Goal: Task Accomplishment & Management: Complete application form

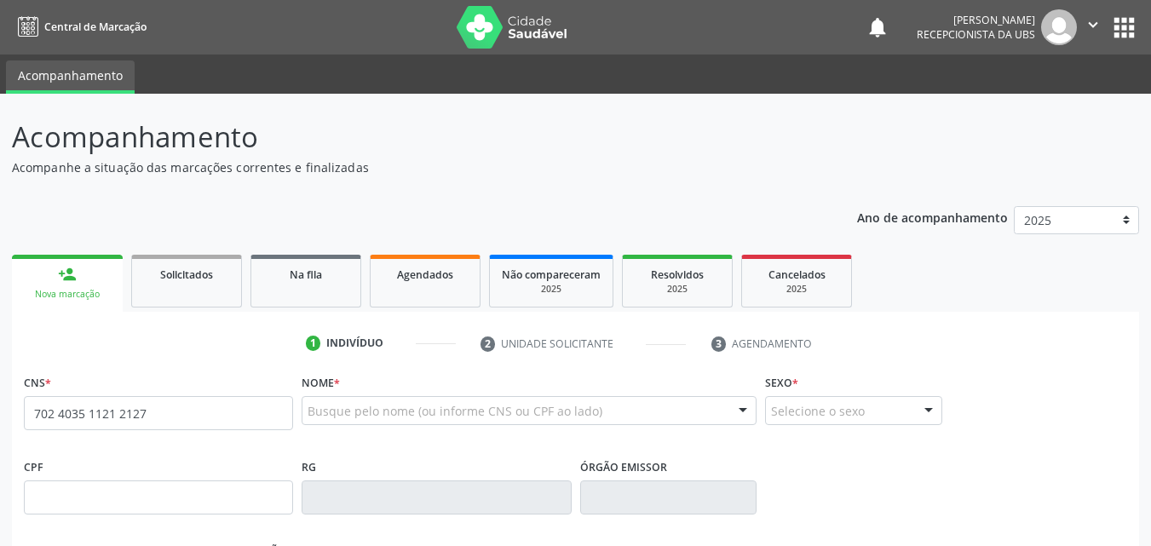
type input "702 4035 1121 2127"
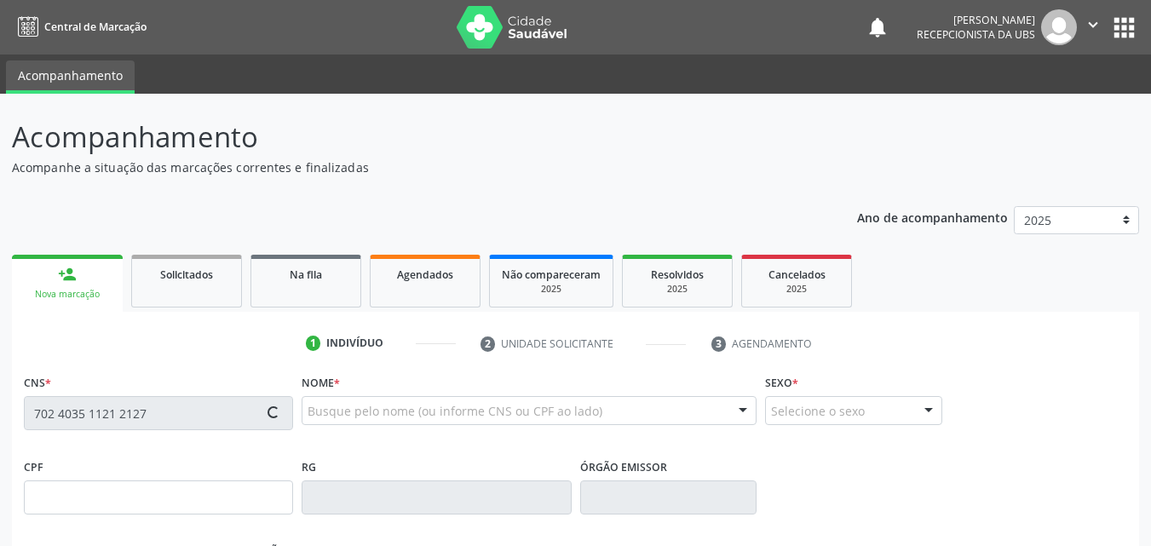
type input "101.548.154-03"
type input "[DATE]"
type input "[PERSON_NAME]"
type input "[PHONE_NUMBER]"
type input "696"
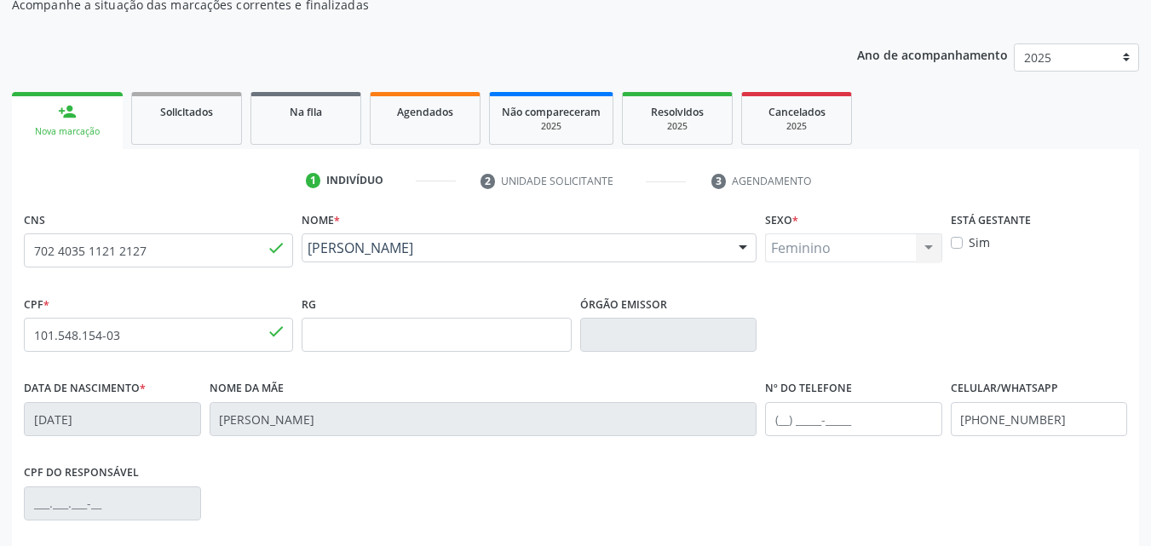
scroll to position [256, 0]
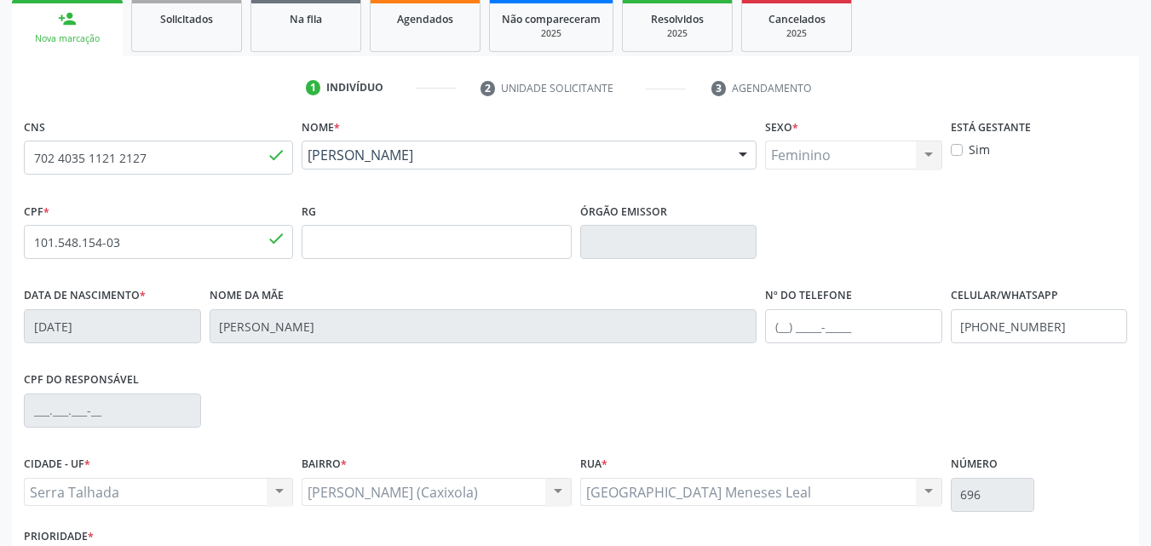
click at [969, 151] on label "Sim" at bounding box center [979, 150] width 21 height 18
click at [957, 151] on input "Sim" at bounding box center [957, 148] width 12 height 15
checkbox input "true"
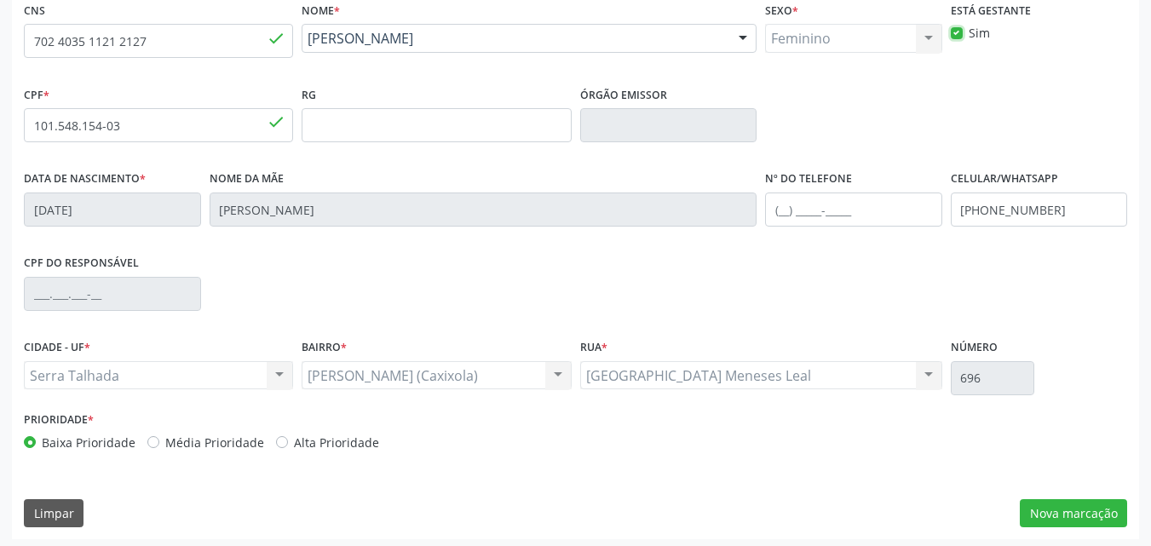
scroll to position [377, 0]
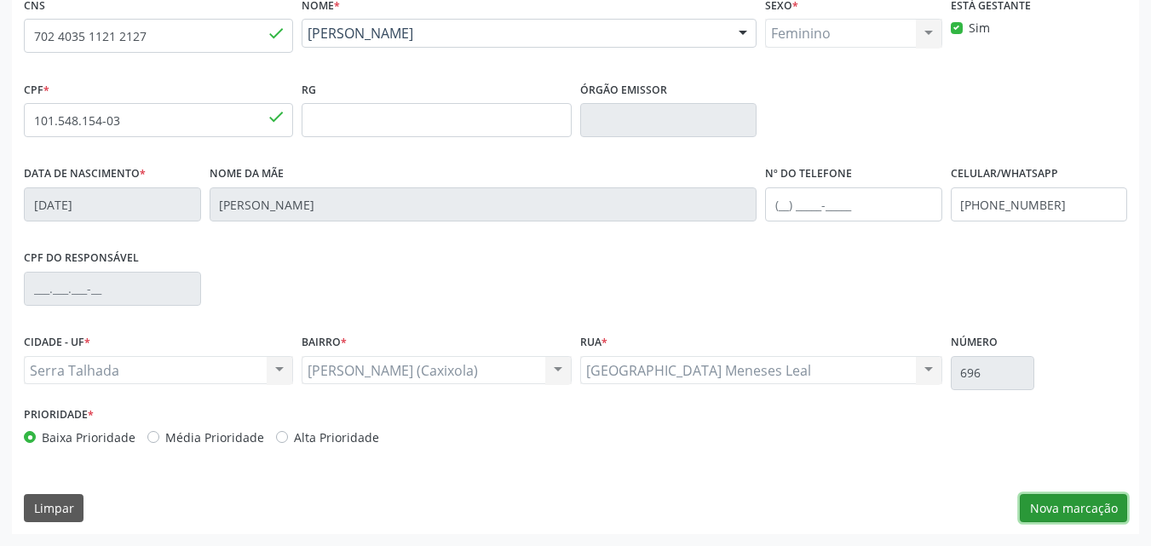
click at [1055, 502] on button "Nova marcação" at bounding box center [1073, 508] width 107 height 29
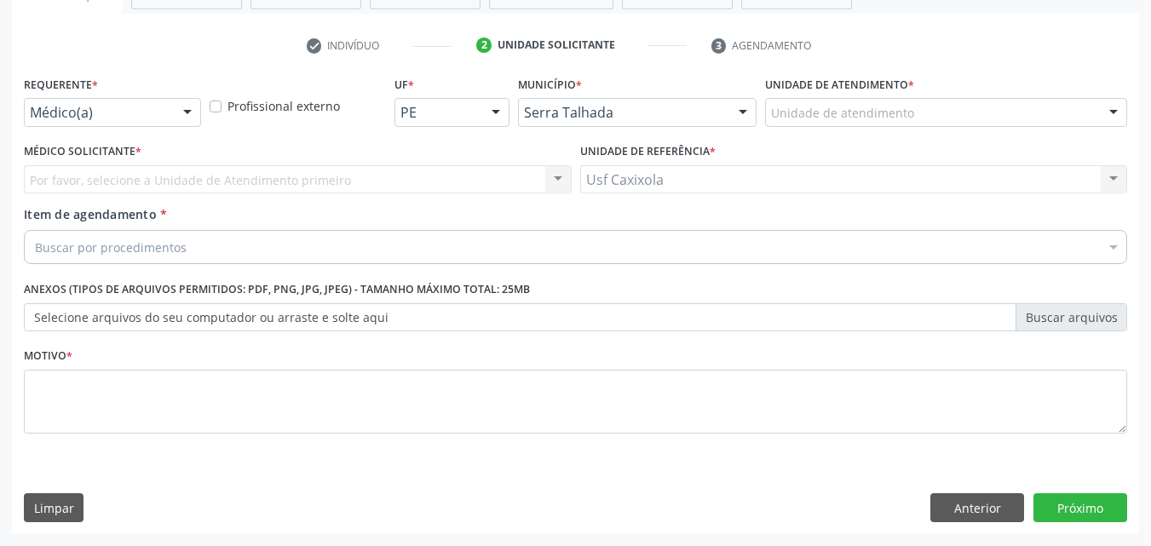
scroll to position [298, 0]
click at [175, 108] on div at bounding box center [188, 113] width 26 height 29
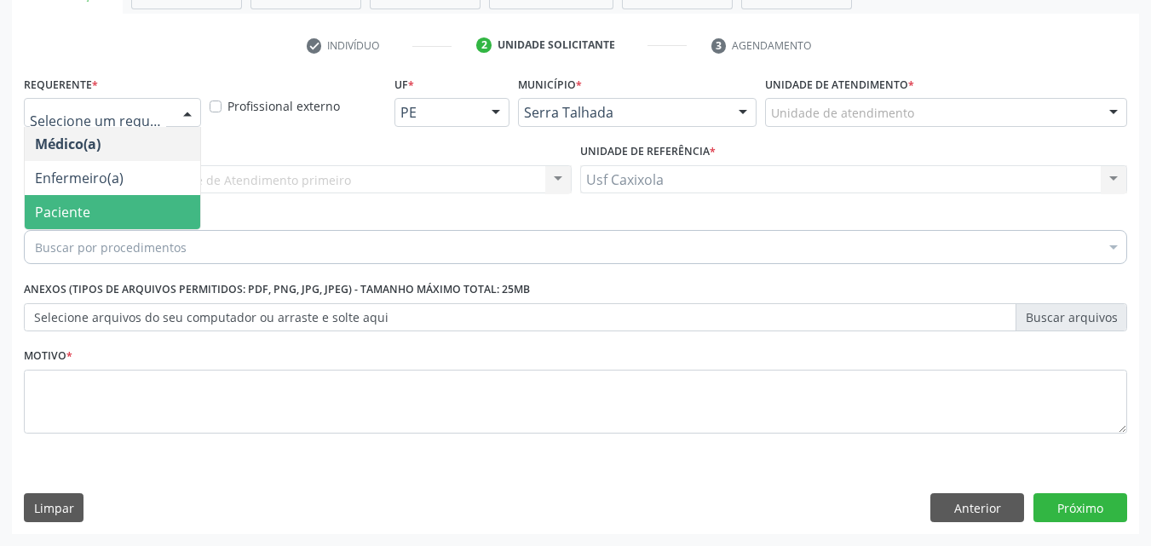
click at [164, 204] on span "Paciente" at bounding box center [112, 212] width 175 height 34
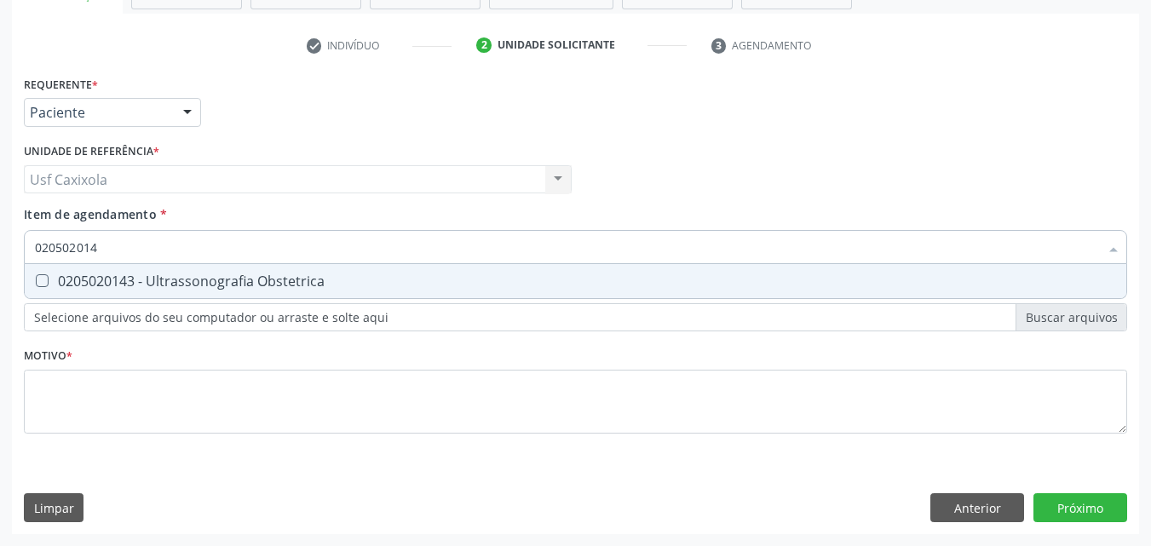
type input "0205020143"
click at [190, 280] on div "0205020143 - Ultrassonografia Obstetrica" at bounding box center [575, 281] width 1081 height 14
checkbox Obstetrica "true"
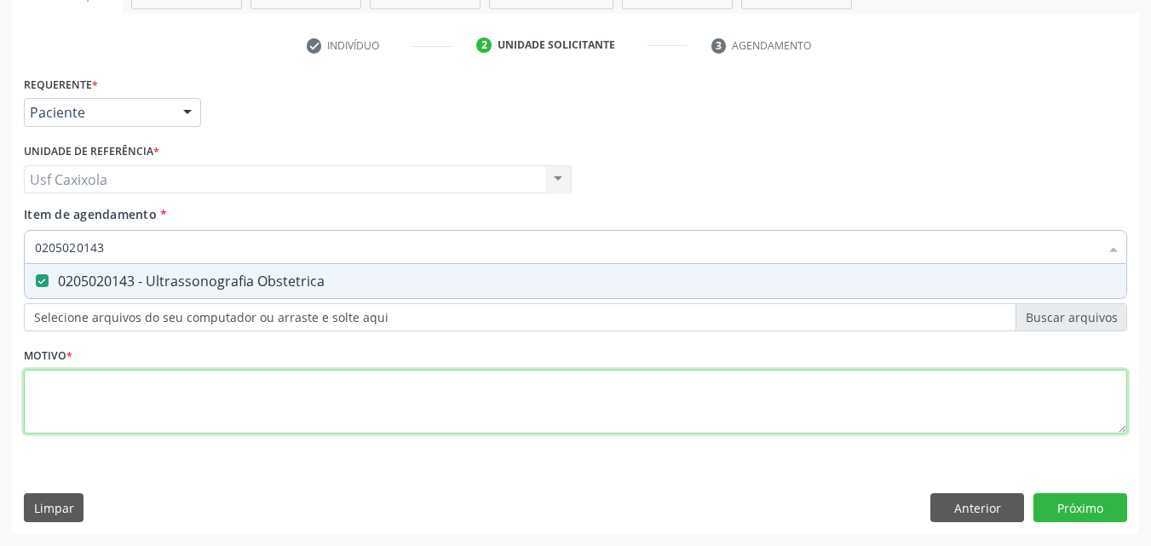
click at [181, 418] on div "Requerente * Paciente Médico(a) Enfermeiro(a) Paciente Nenhum resultado encontr…" at bounding box center [575, 265] width 1103 height 386
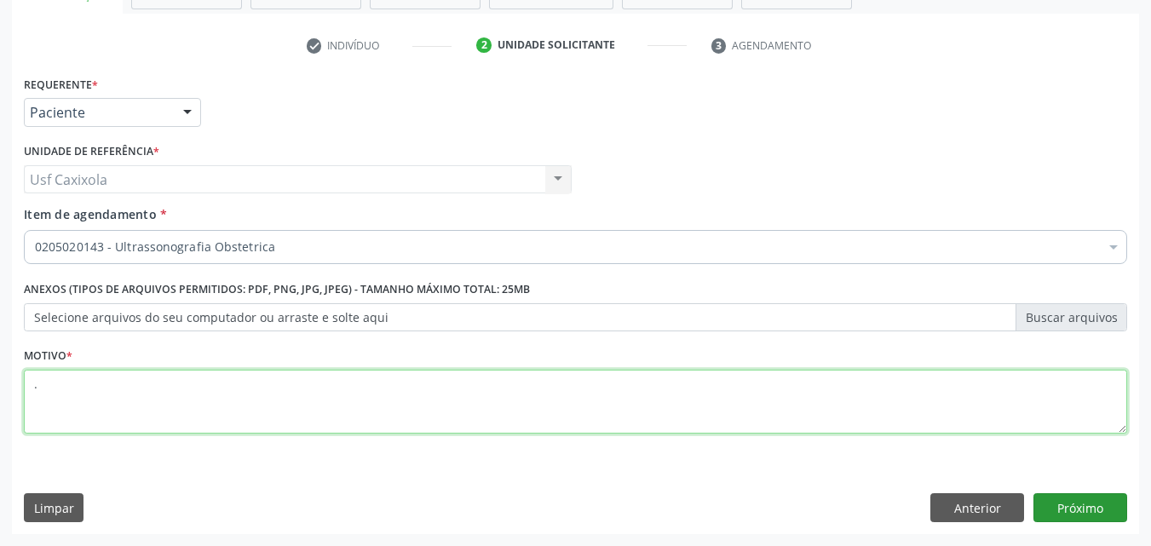
type textarea "."
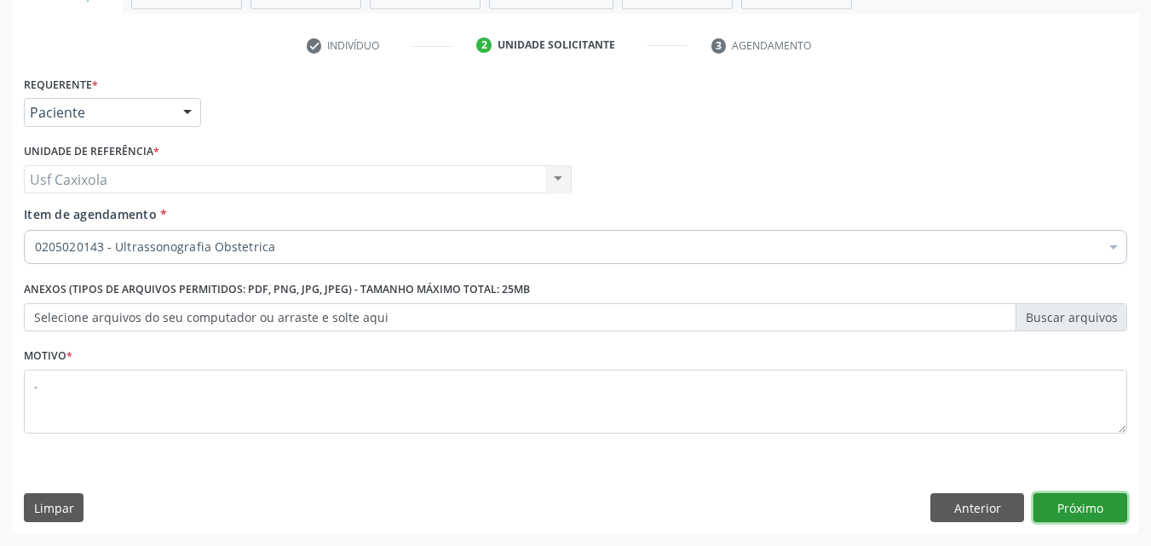
click at [1080, 516] on button "Próximo" at bounding box center [1080, 507] width 94 height 29
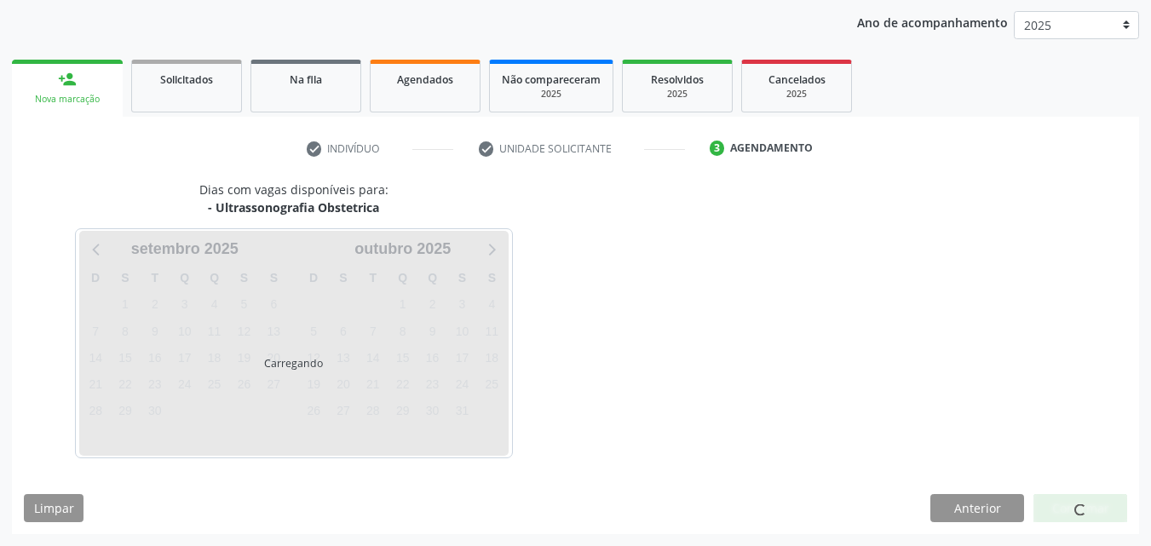
scroll to position [195, 0]
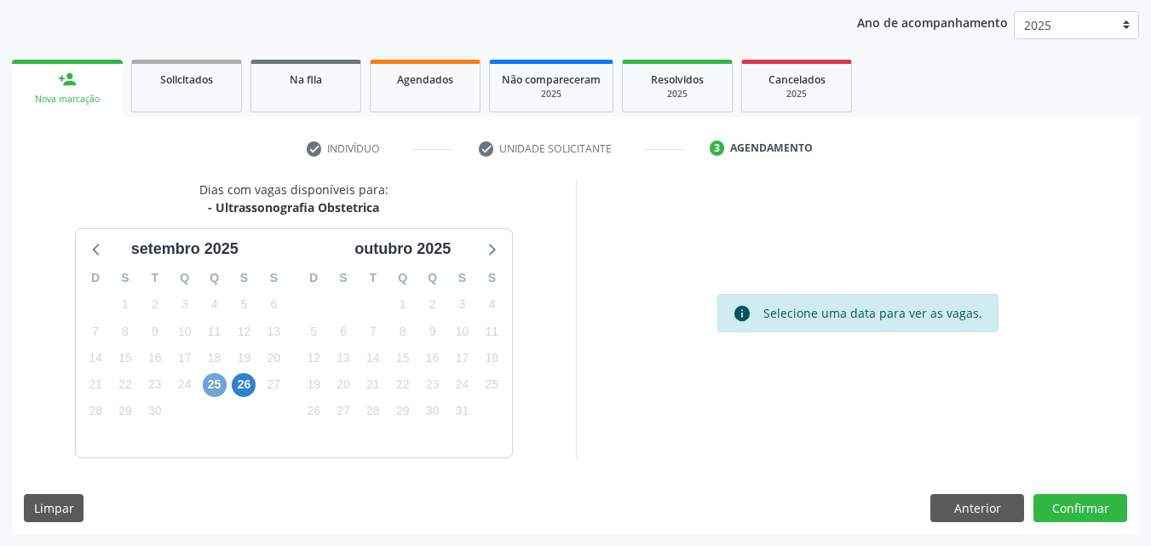
click at [212, 387] on span "25" at bounding box center [215, 385] width 24 height 24
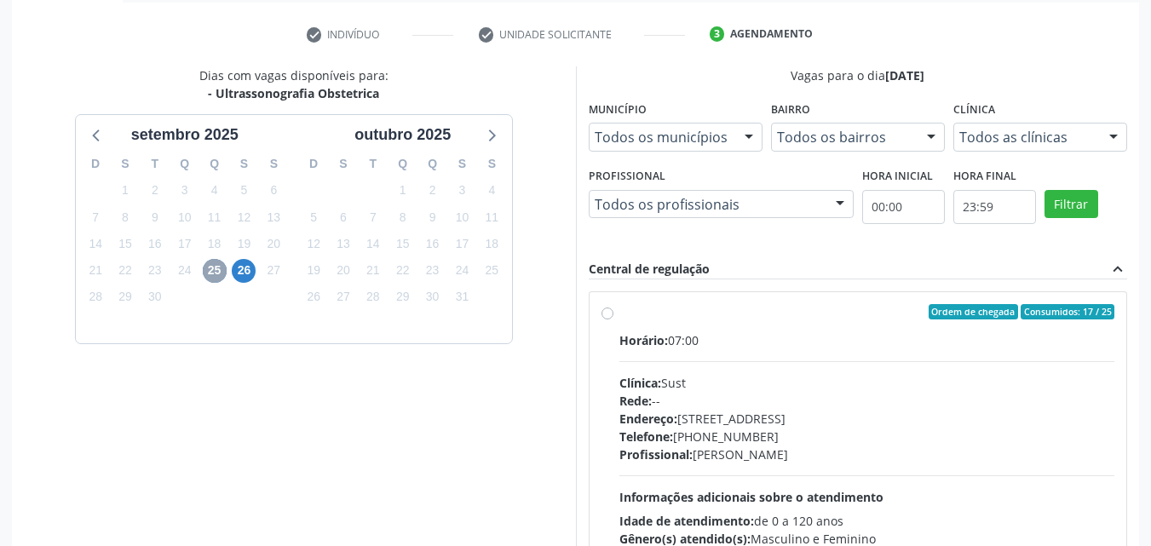
scroll to position [365, 0]
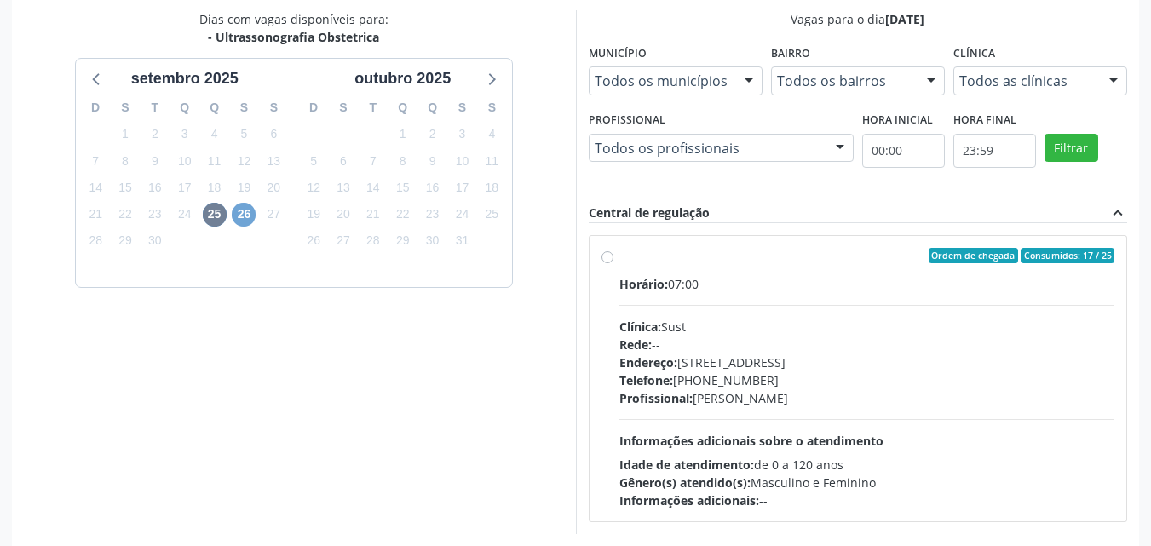
click at [244, 216] on span "26" at bounding box center [244, 215] width 24 height 24
click at [219, 220] on span "25" at bounding box center [215, 215] width 24 height 24
click at [248, 215] on span "26" at bounding box center [244, 215] width 24 height 24
click at [221, 218] on span "25" at bounding box center [215, 215] width 24 height 24
click at [241, 217] on span "26" at bounding box center [244, 215] width 24 height 24
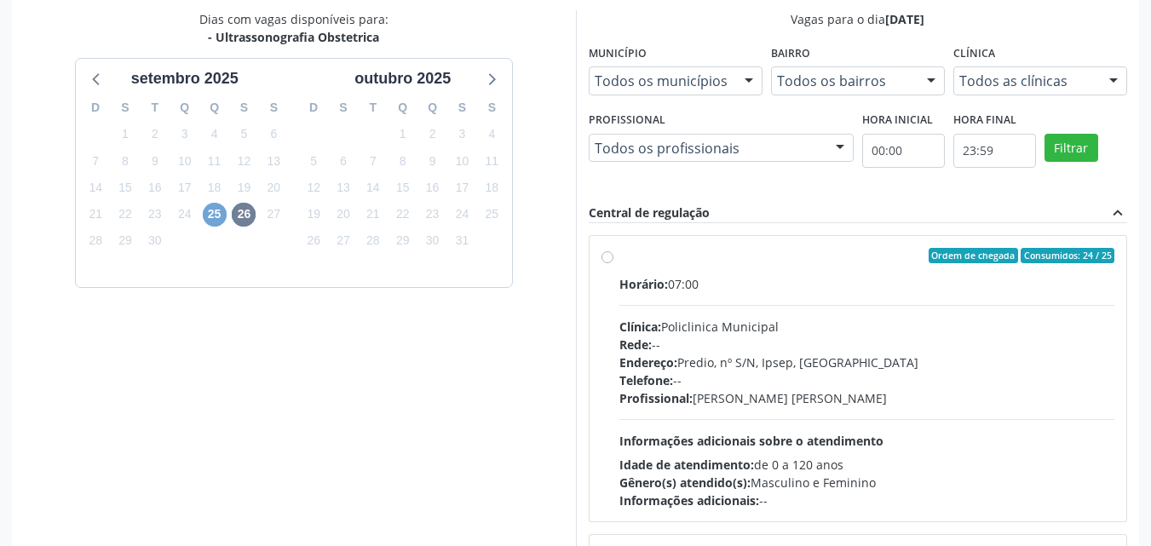
click at [213, 210] on span "25" at bounding box center [215, 215] width 24 height 24
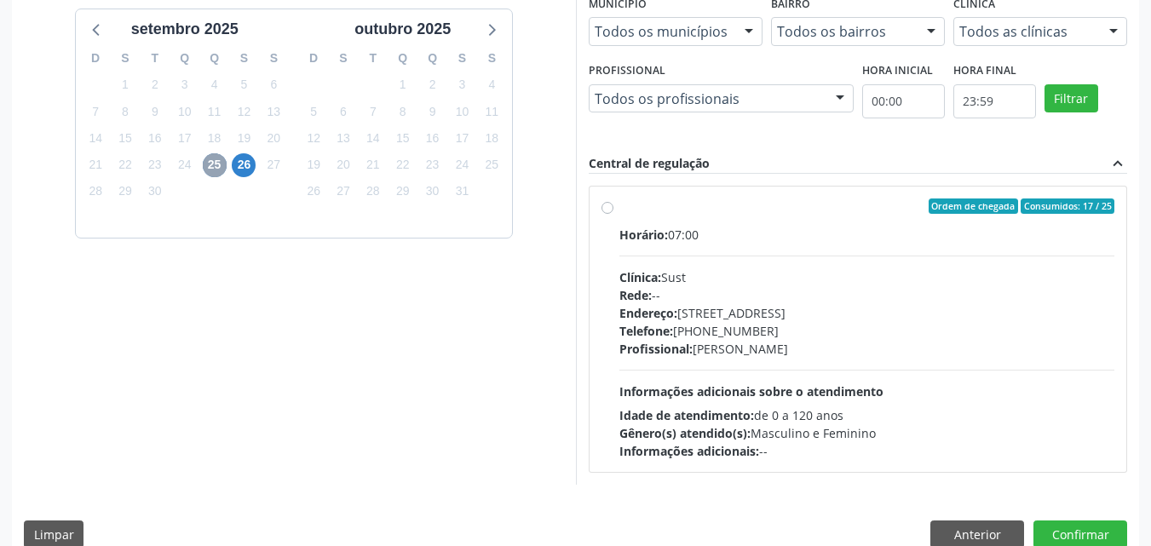
scroll to position [441, 0]
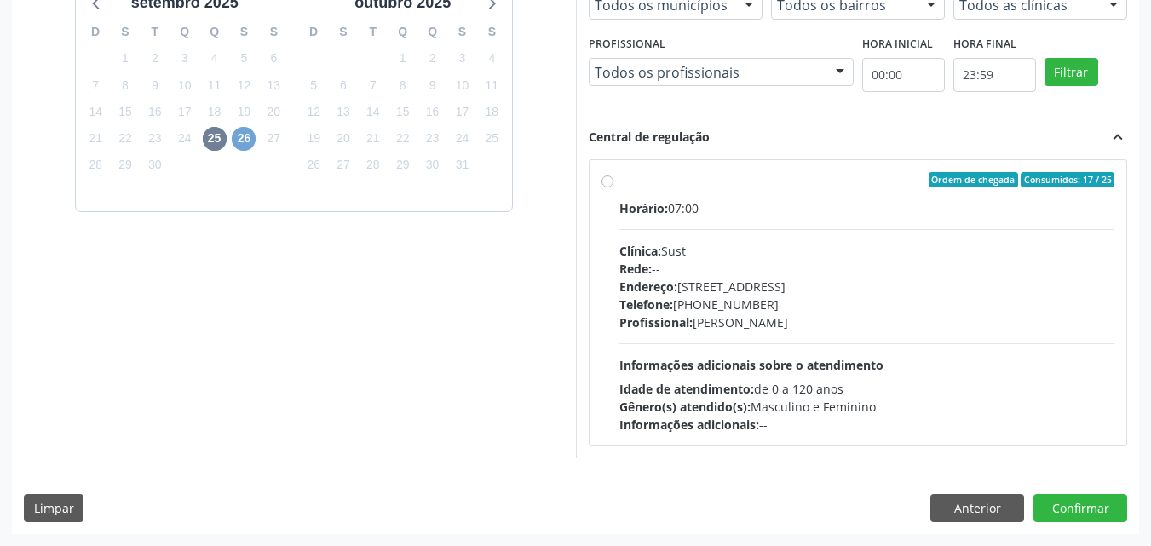
click at [252, 142] on span "26" at bounding box center [244, 139] width 24 height 24
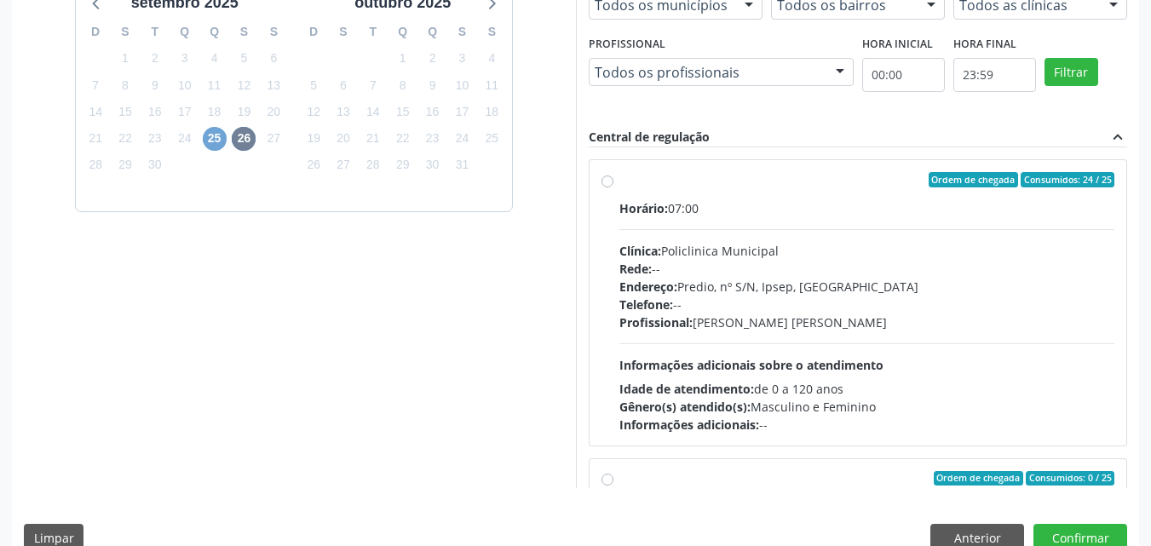
click at [210, 140] on span "25" at bounding box center [215, 139] width 24 height 24
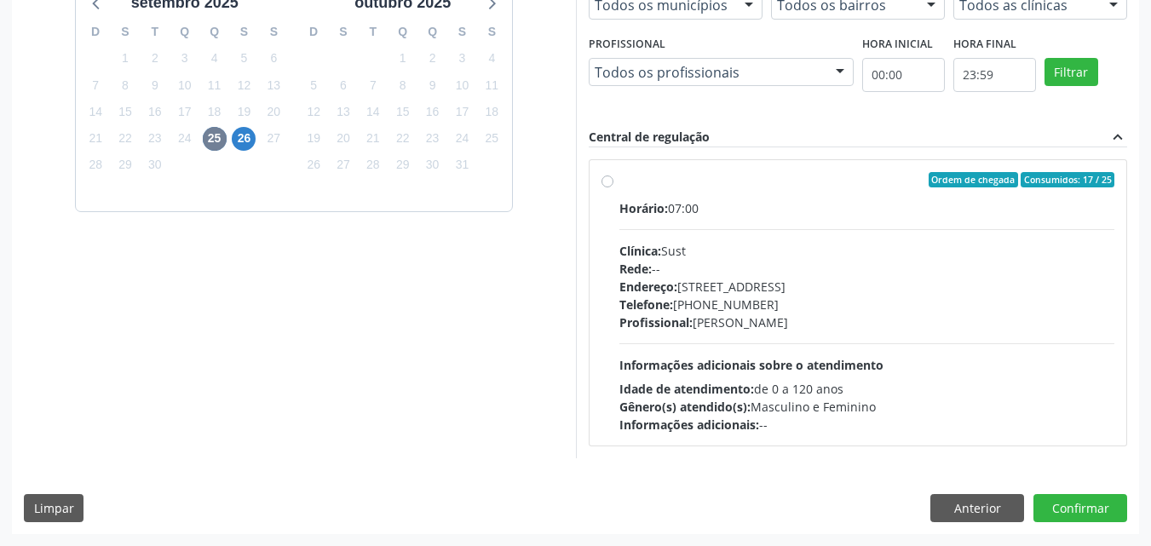
click at [614, 187] on div "Ordem de chegada Consumidos: 17 / 25 Horário: 07:00 Clínica: Sust Rede: -- Ende…" at bounding box center [858, 303] width 514 height 262
radio input "true"
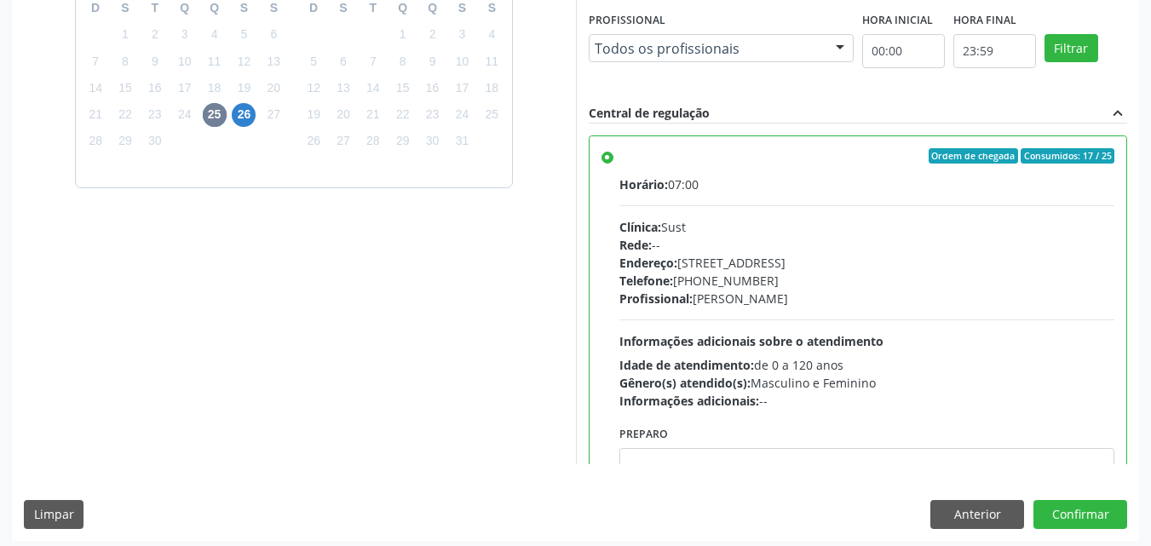
scroll to position [472, 0]
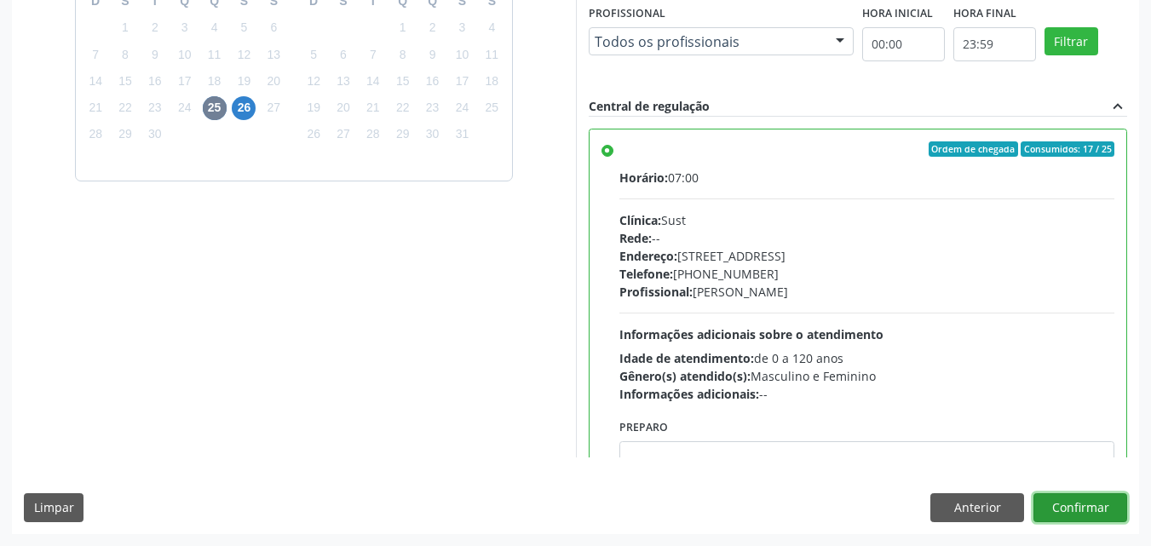
click at [1066, 514] on button "Confirmar" at bounding box center [1080, 507] width 94 height 29
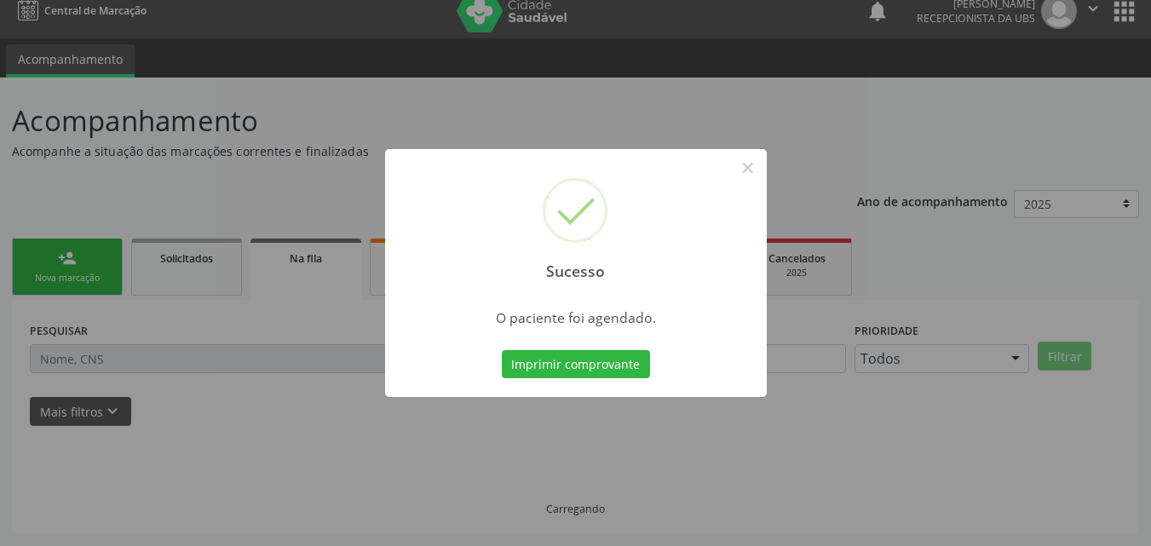
scroll to position [0, 0]
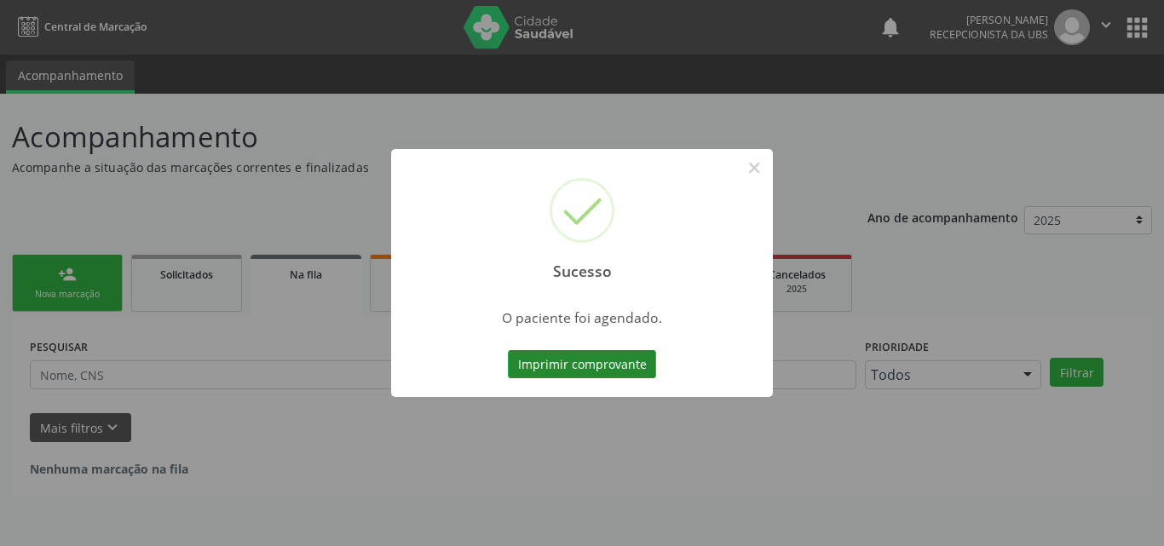
click at [535, 363] on button "Imprimir comprovante" at bounding box center [582, 364] width 148 height 29
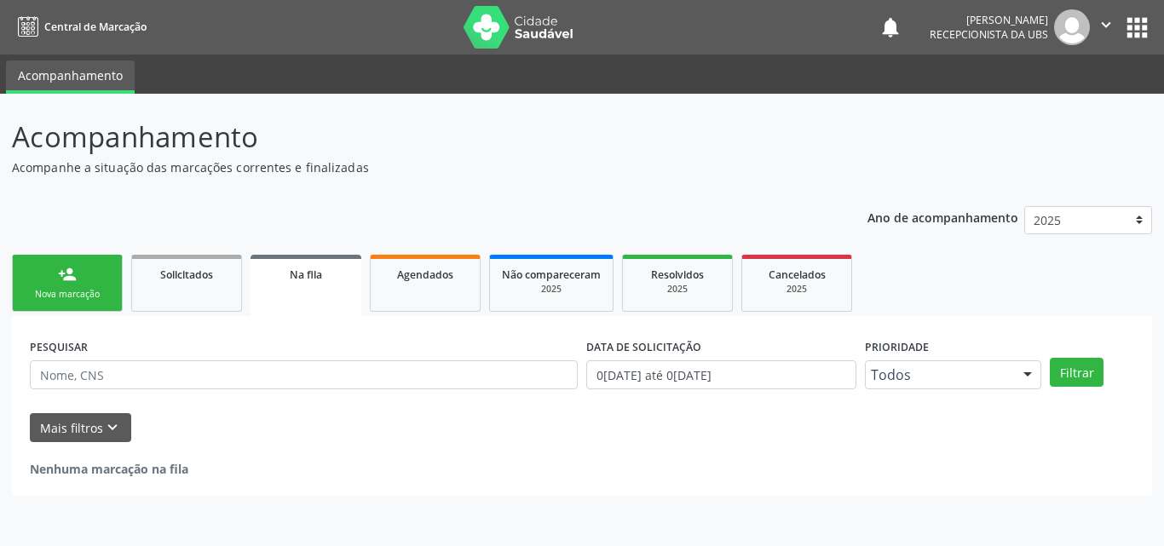
click at [66, 290] on div "Nova marcação" at bounding box center [67, 294] width 85 height 13
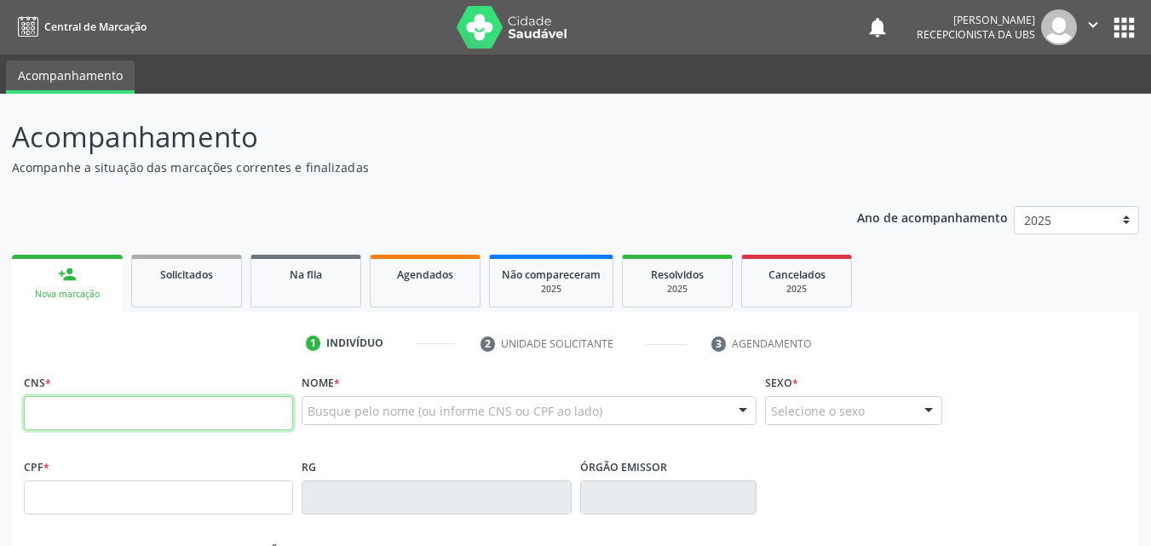
click at [124, 424] on input "text" at bounding box center [158, 413] width 269 height 34
type input "701 4096 5732 7031"
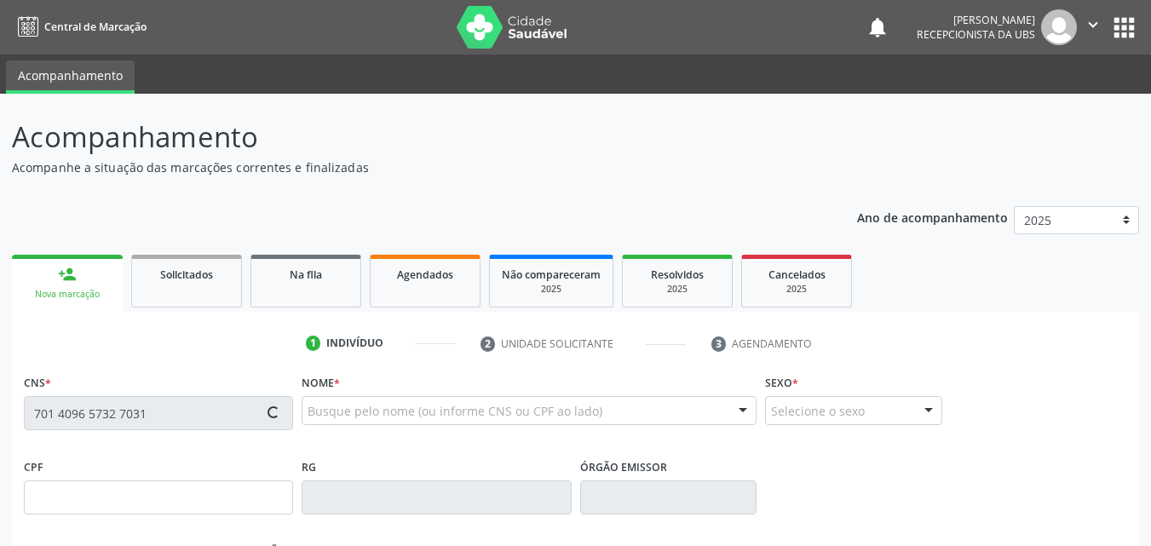
type input "113.572.264-11"
type input "[DATE]"
type input "Hiraildes [PERSON_NAME]"
type input "[PHONE_NUMBER]"
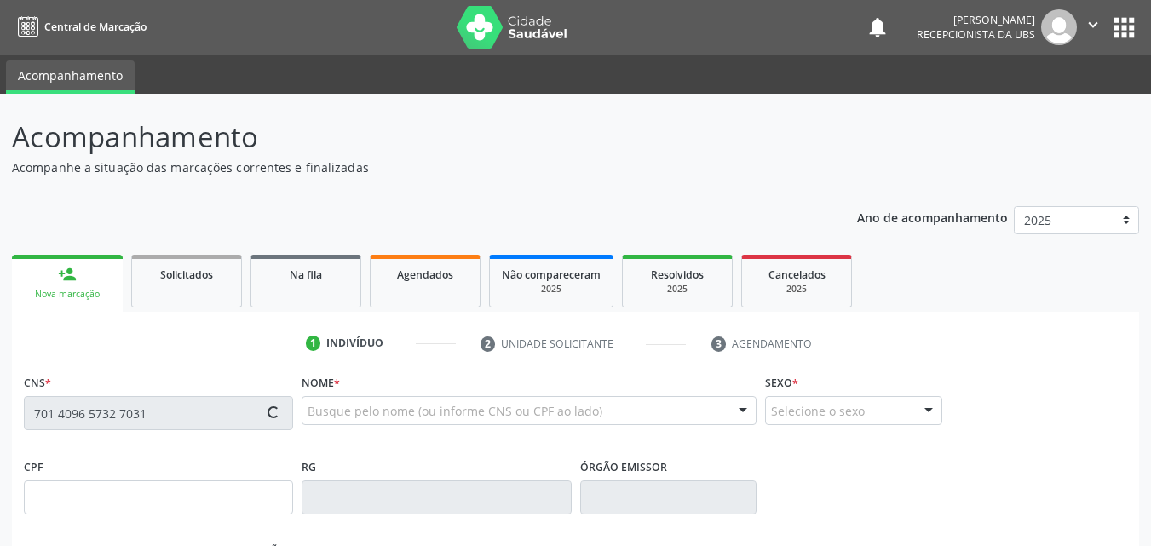
type input "390"
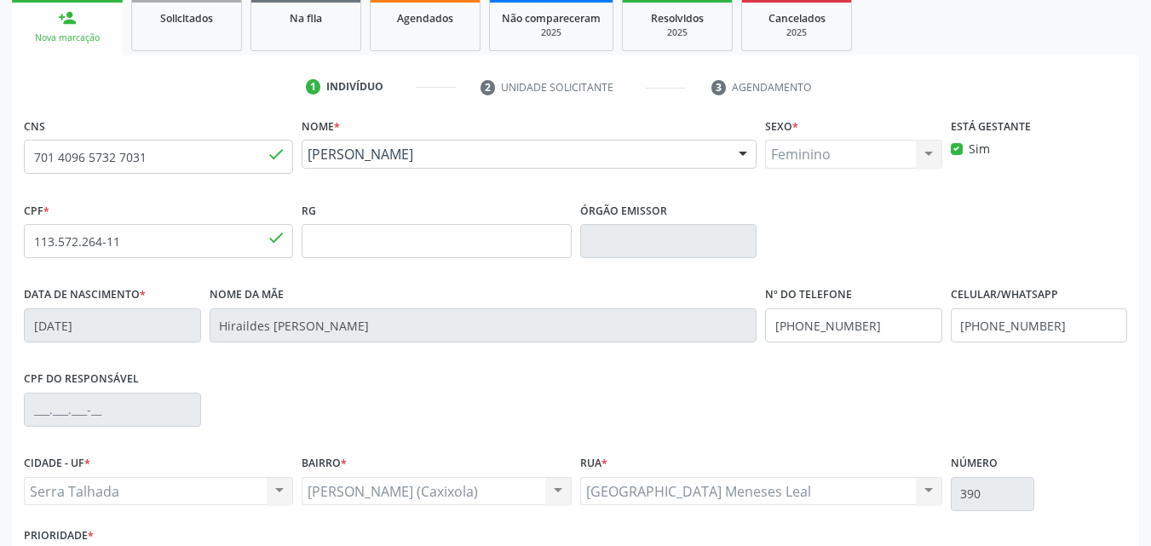
scroll to position [377, 0]
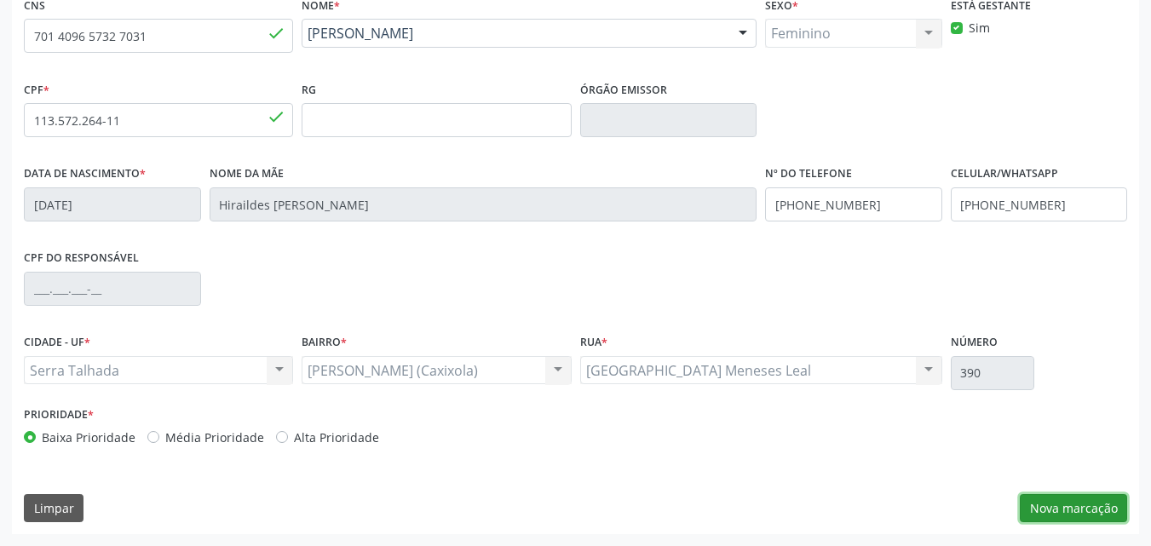
click at [1101, 511] on button "Nova marcação" at bounding box center [1073, 508] width 107 height 29
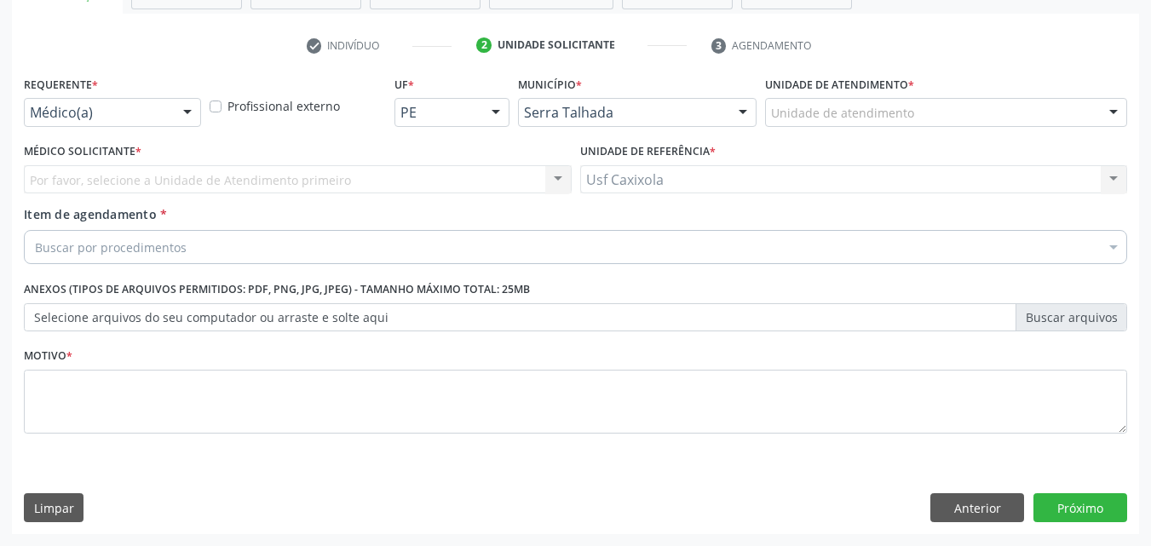
scroll to position [298, 0]
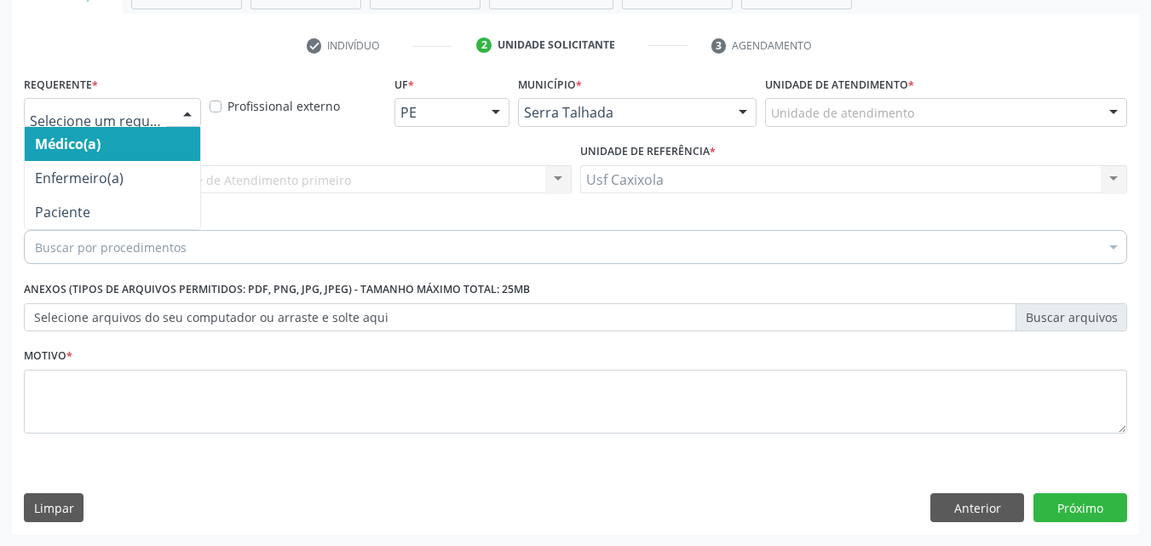
click at [164, 103] on div at bounding box center [112, 112] width 177 height 29
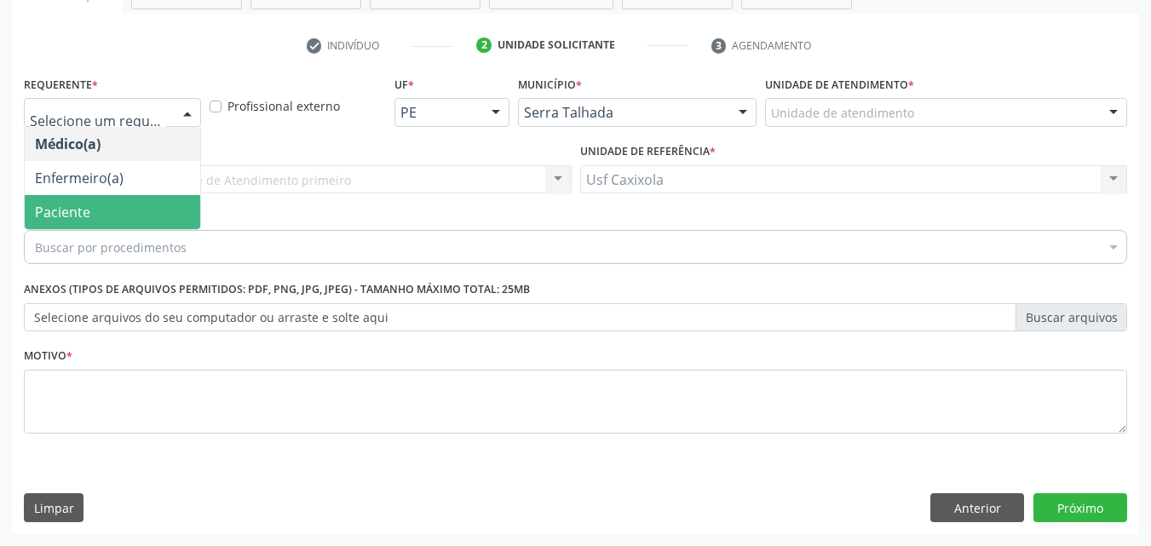
click at [152, 200] on span "Paciente" at bounding box center [112, 212] width 175 height 34
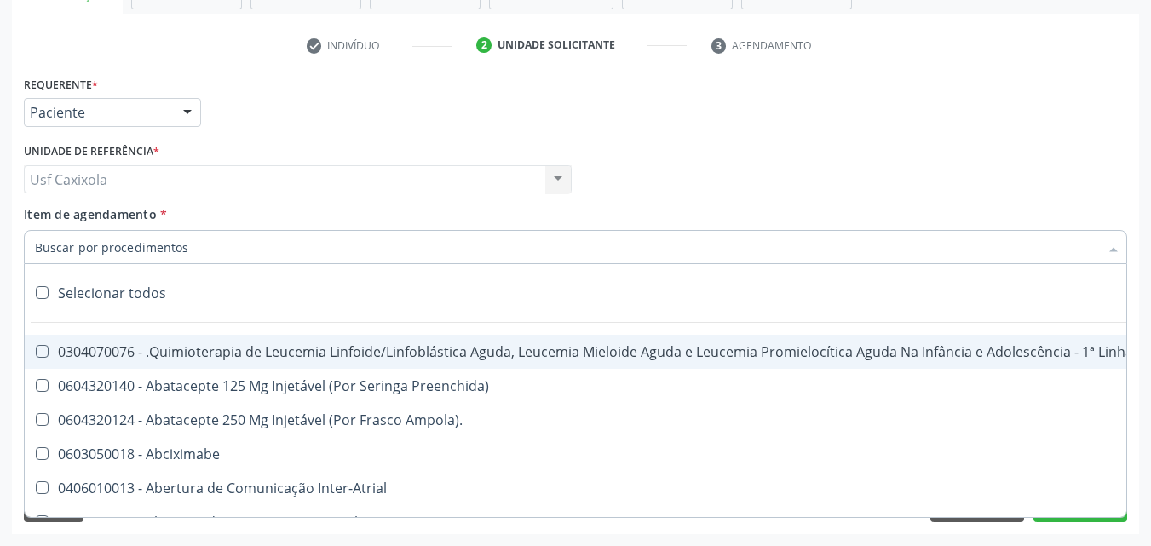
click at [186, 249] on div at bounding box center [575, 247] width 1103 height 34
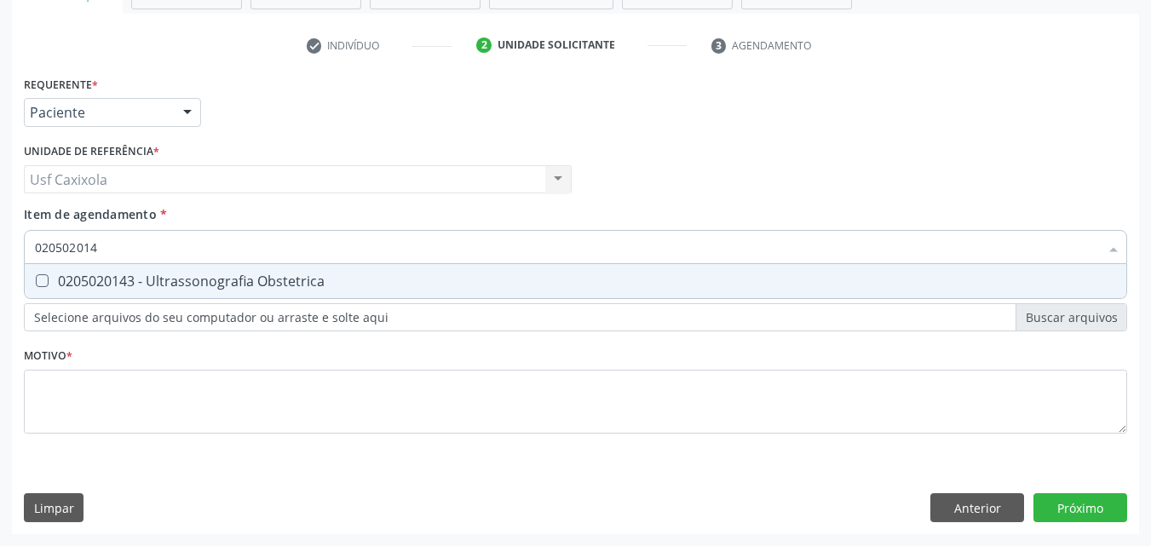
type input "0205020143"
click at [202, 274] on div "0205020143 - Ultrassonografia Obstetrica" at bounding box center [575, 281] width 1081 height 14
checkbox Obstetrica "true"
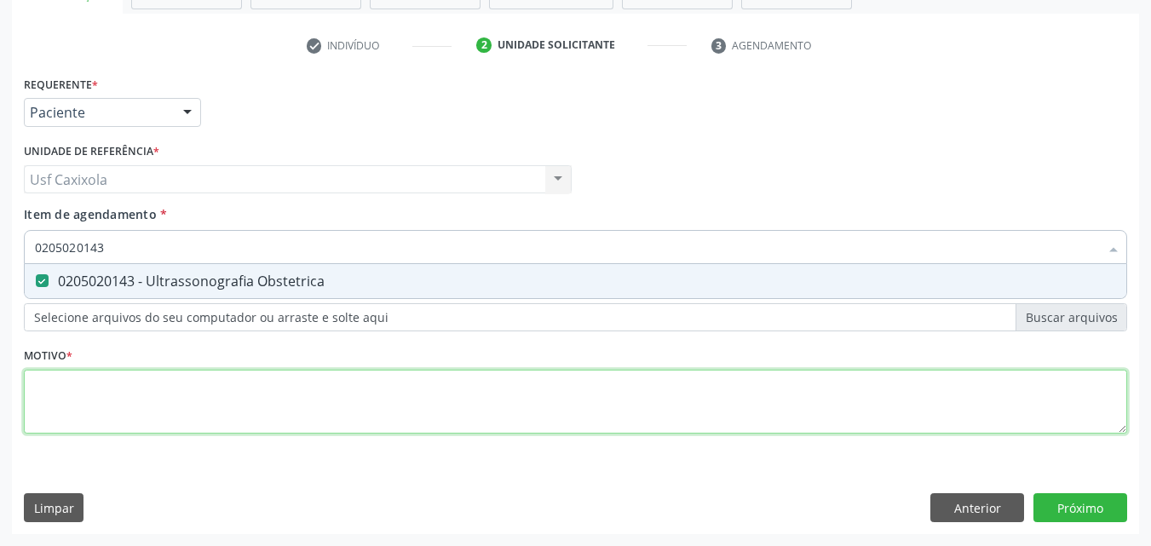
click at [158, 393] on div "Requerente * Paciente Médico(a) Enfermeiro(a) Paciente Nenhum resultado encontr…" at bounding box center [575, 265] width 1103 height 386
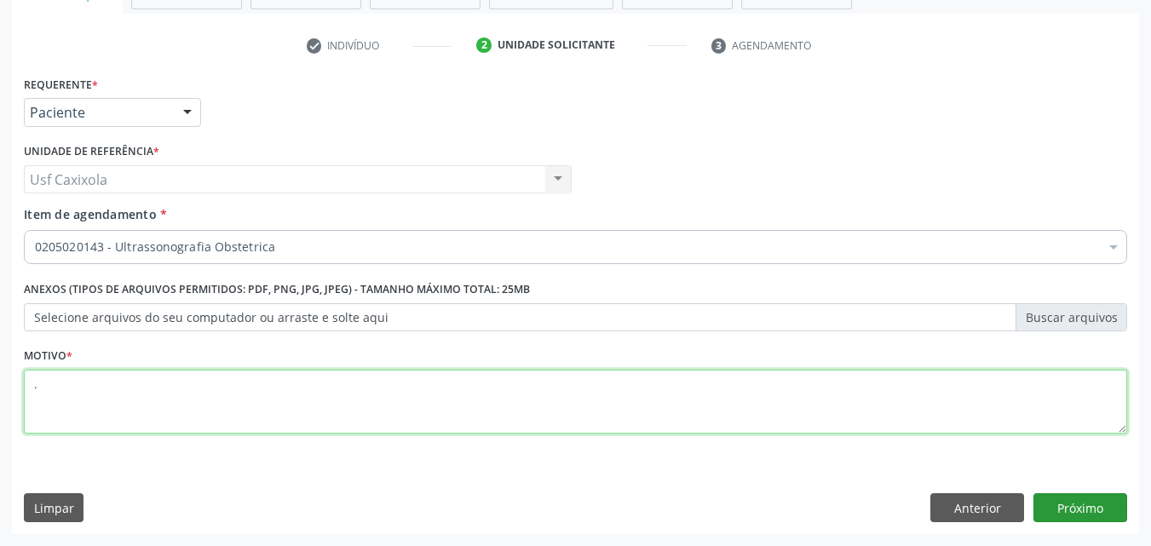
type textarea "."
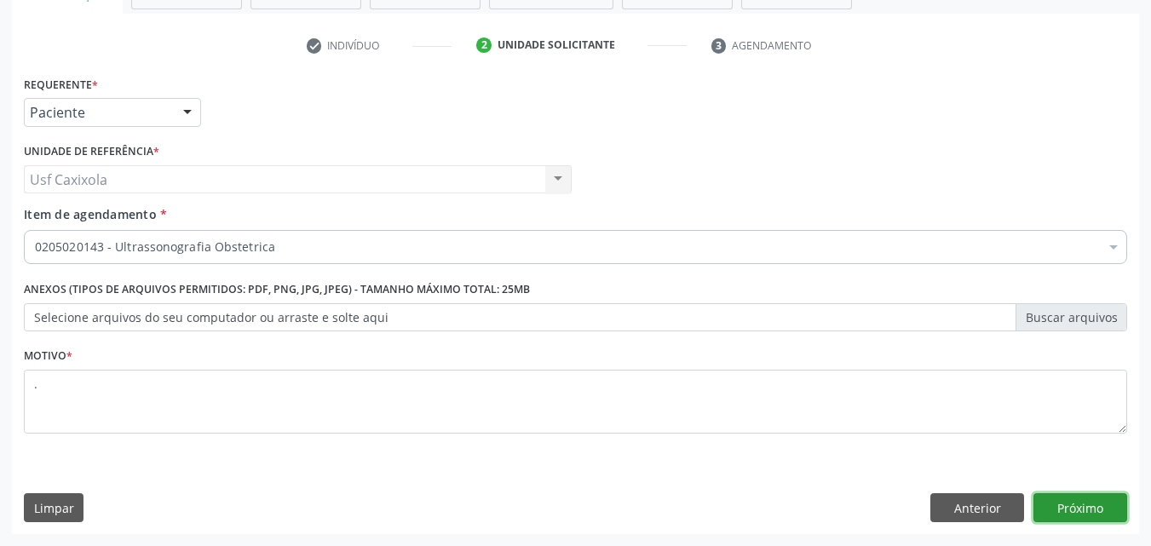
click at [1105, 508] on button "Próximo" at bounding box center [1080, 507] width 94 height 29
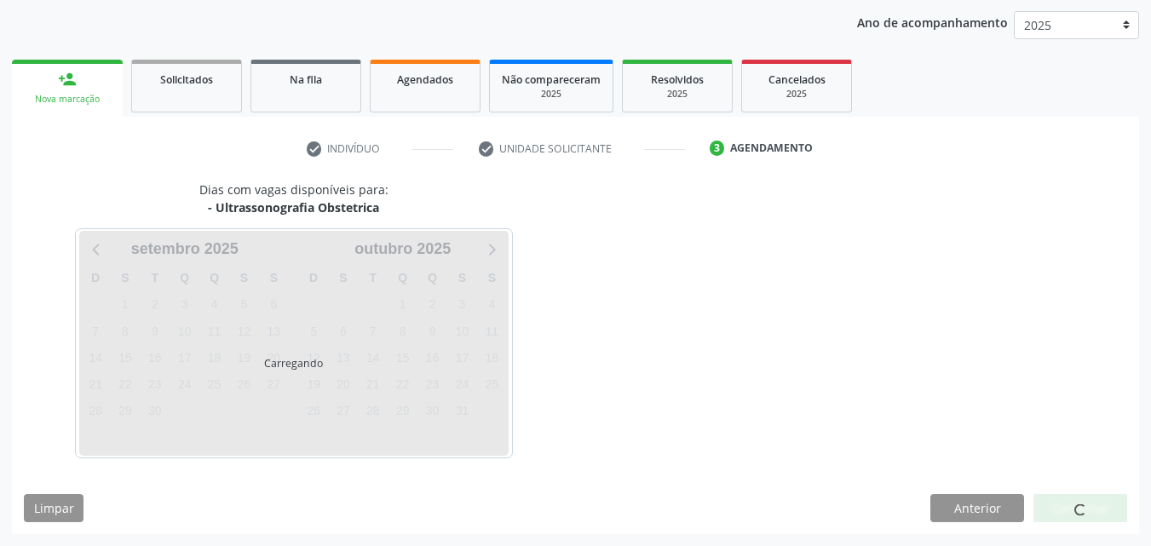
scroll to position [195, 0]
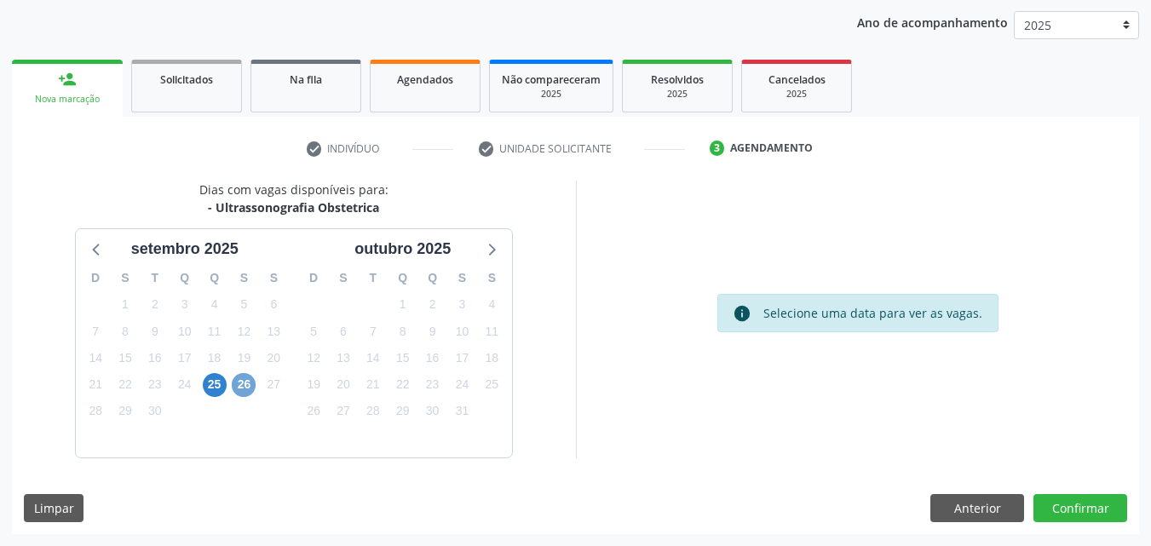
click at [244, 387] on span "26" at bounding box center [244, 385] width 24 height 24
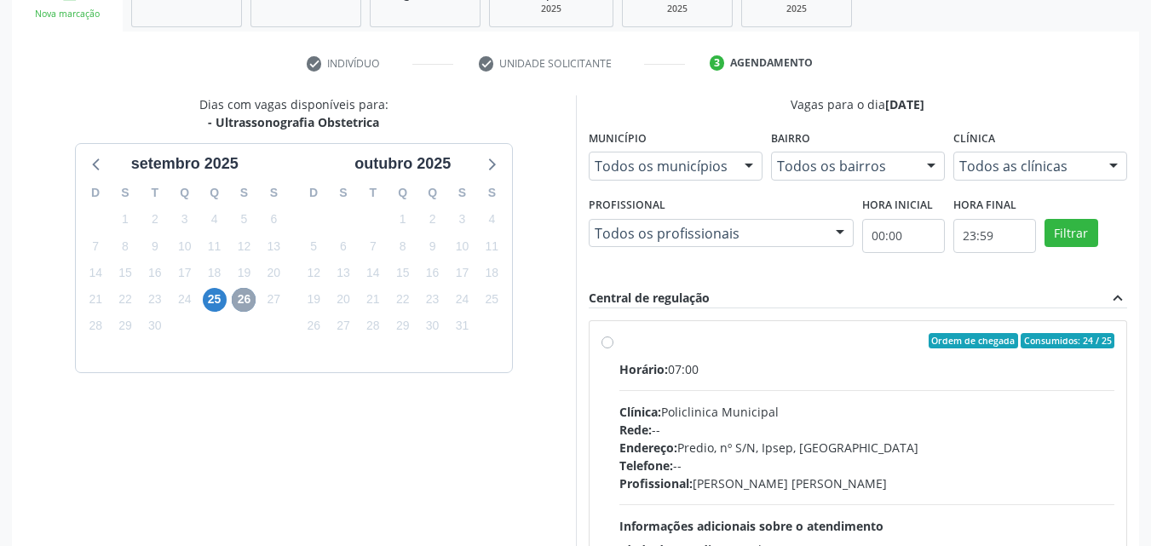
scroll to position [365, 0]
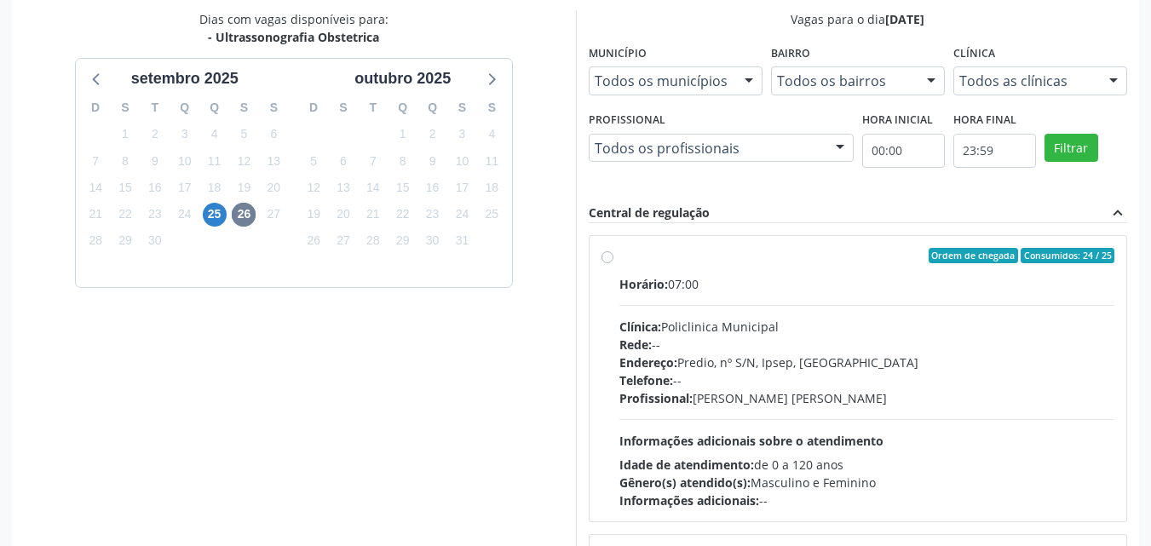
click at [619, 260] on label "Ordem de chegada Consumidos: 24 / 25 Horário: 07:00 Clínica: Policlinica Munici…" at bounding box center [867, 379] width 496 height 262
click at [609, 260] on input "Ordem de chegada Consumidos: 24 / 25 Horário: 07:00 Clínica: Policlinica Munici…" at bounding box center [607, 255] width 12 height 15
radio input "true"
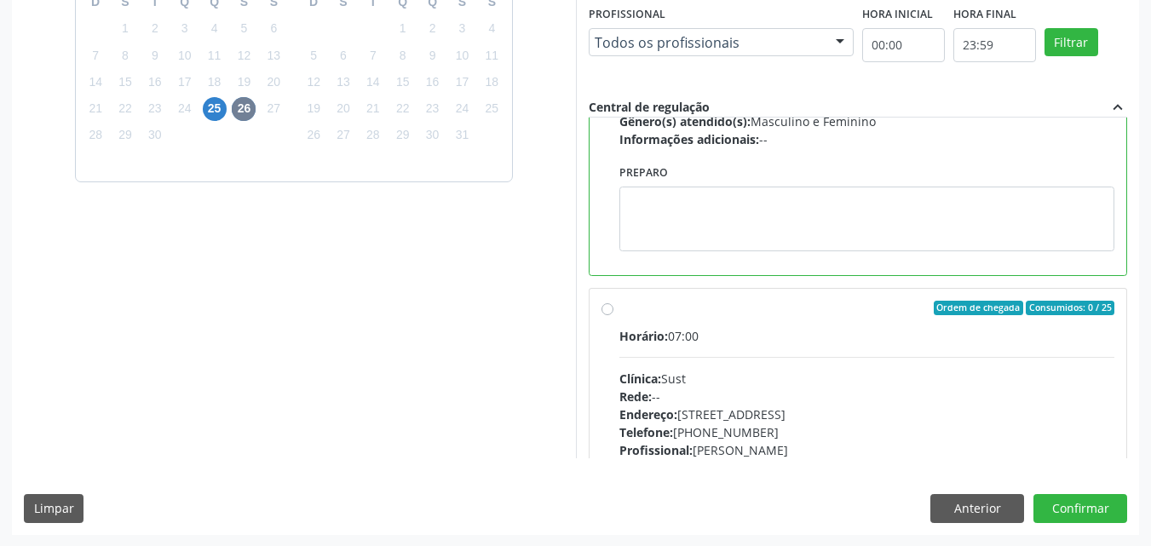
scroll to position [472, 0]
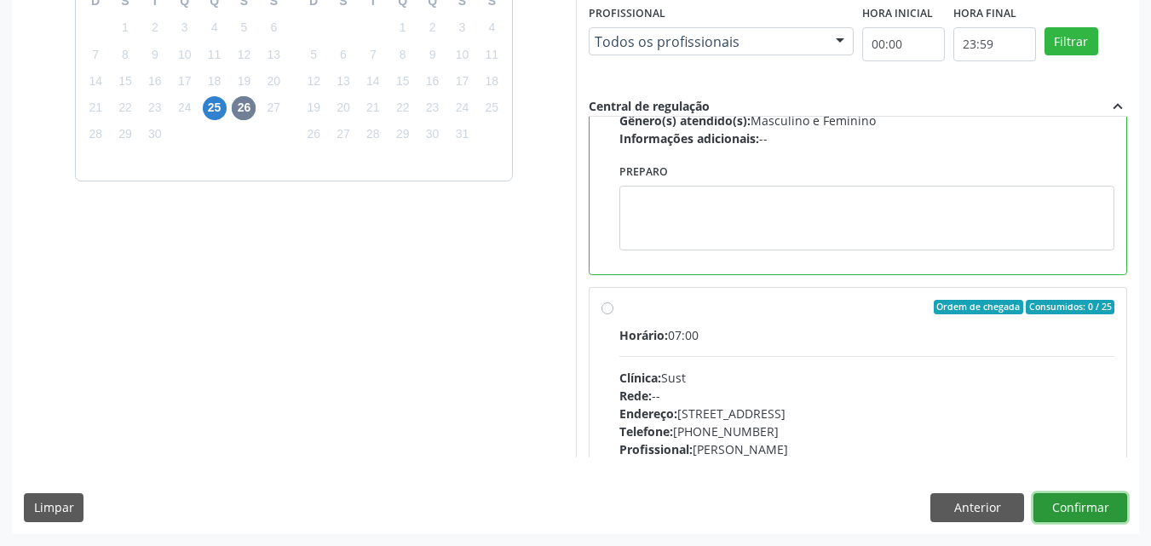
click at [1067, 507] on button "Confirmar" at bounding box center [1080, 507] width 94 height 29
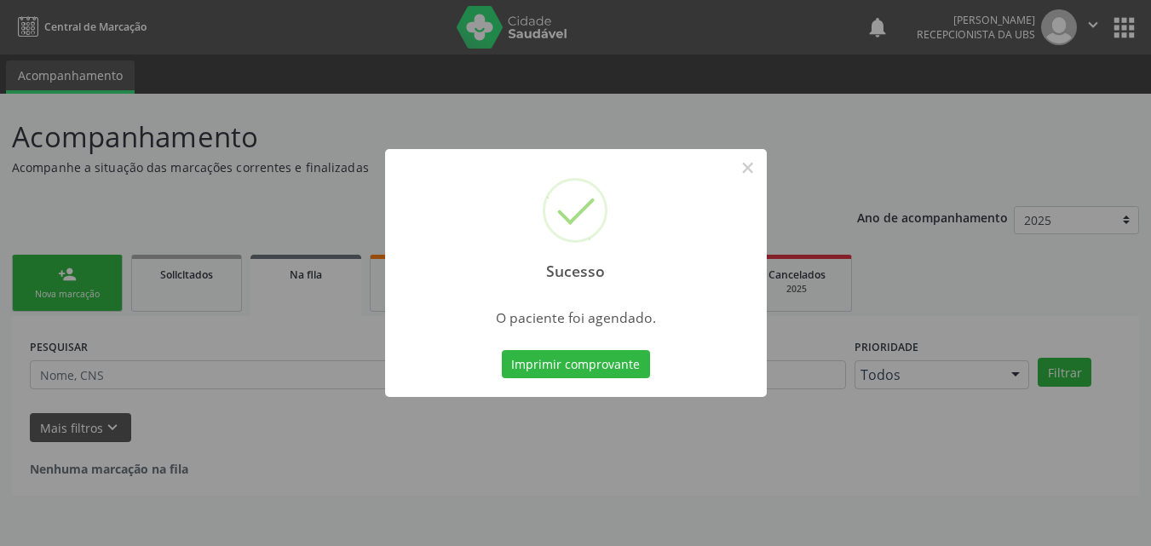
scroll to position [0, 0]
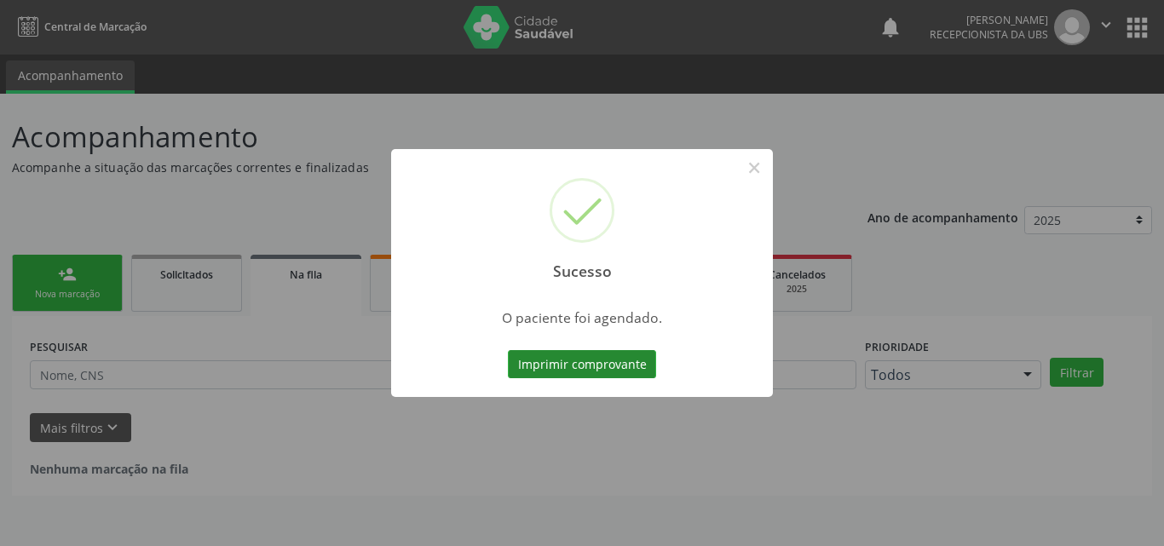
click at [568, 367] on button "Imprimir comprovante" at bounding box center [582, 364] width 148 height 29
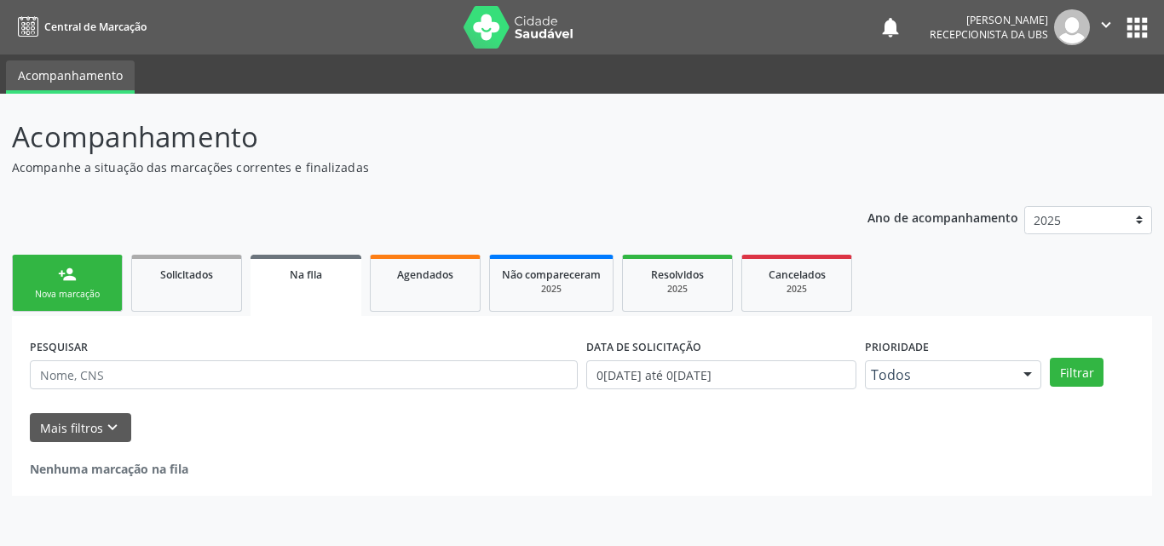
click at [53, 286] on link "person_add Nova marcação" at bounding box center [67, 283] width 111 height 57
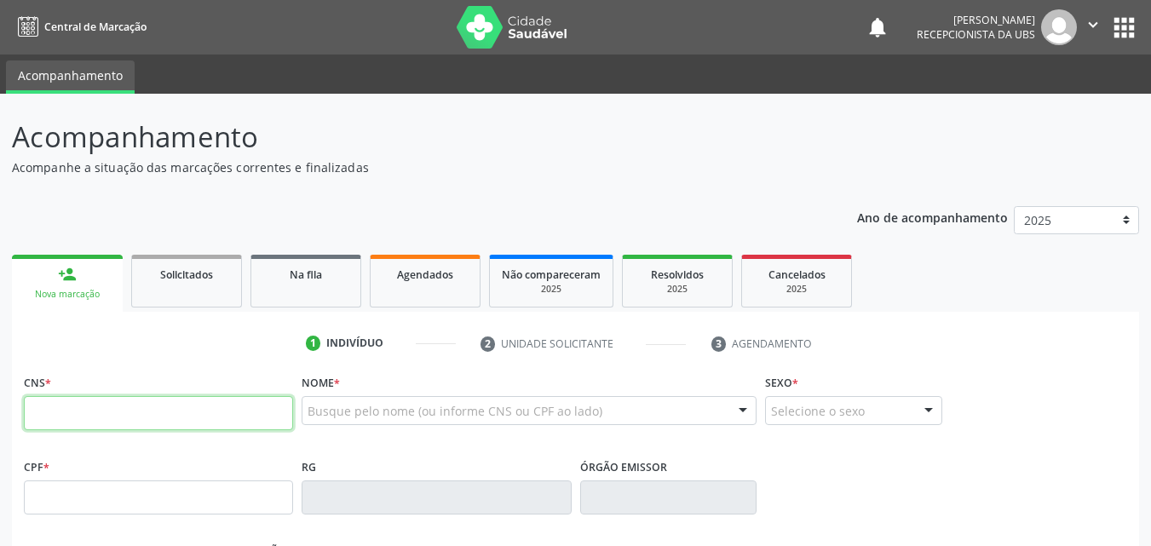
click at [107, 421] on input "text" at bounding box center [158, 413] width 269 height 34
type input "700 5021 5220 6851"
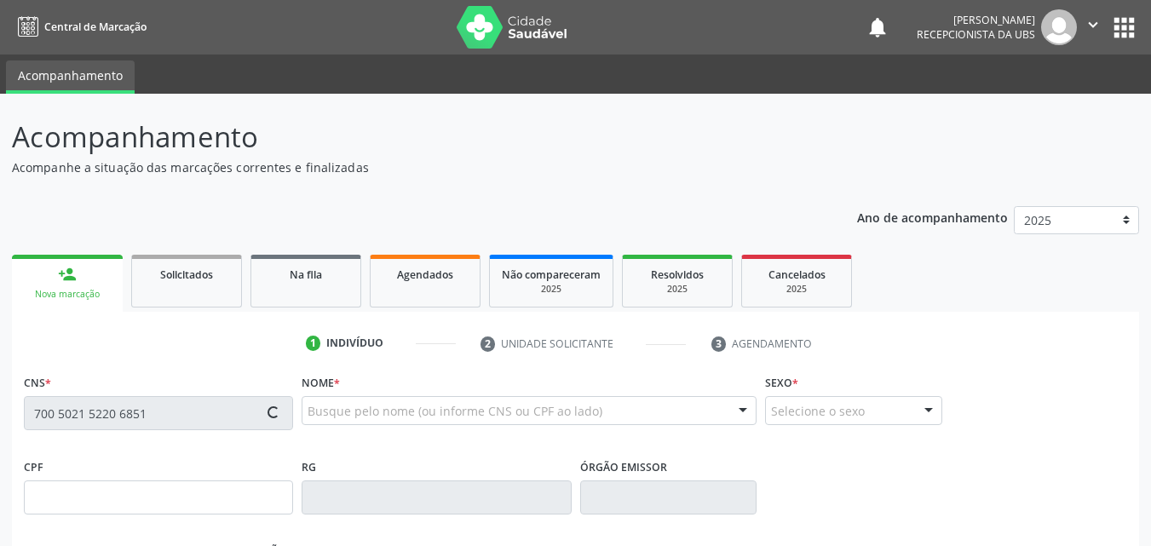
type input "030.032.771-46"
type input "[DATE]"
type input "[PERSON_NAME]"
type input "[PHONE_NUMBER]"
type input "386"
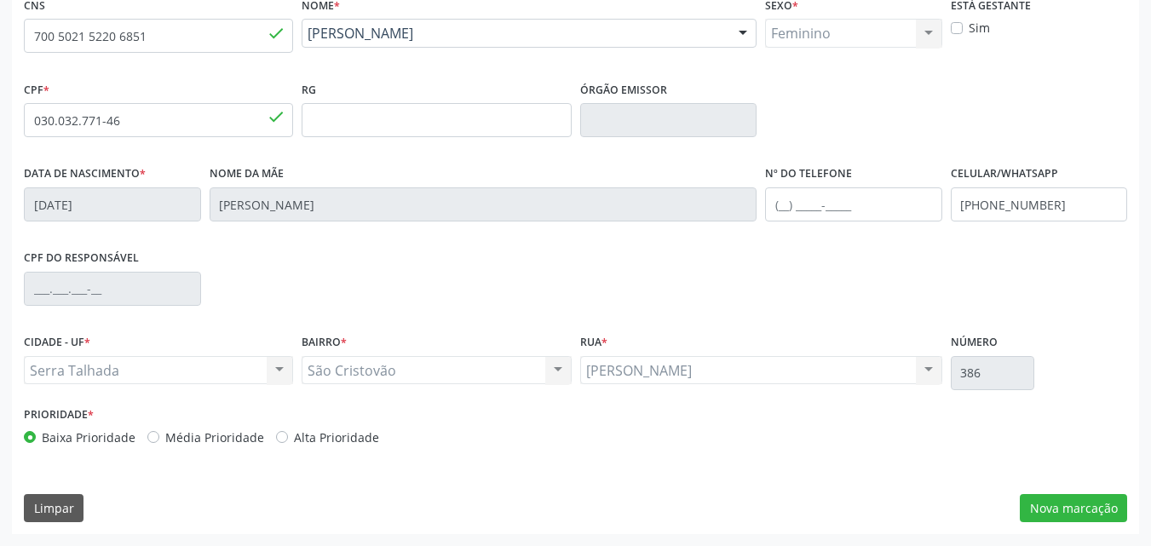
scroll to position [207, 0]
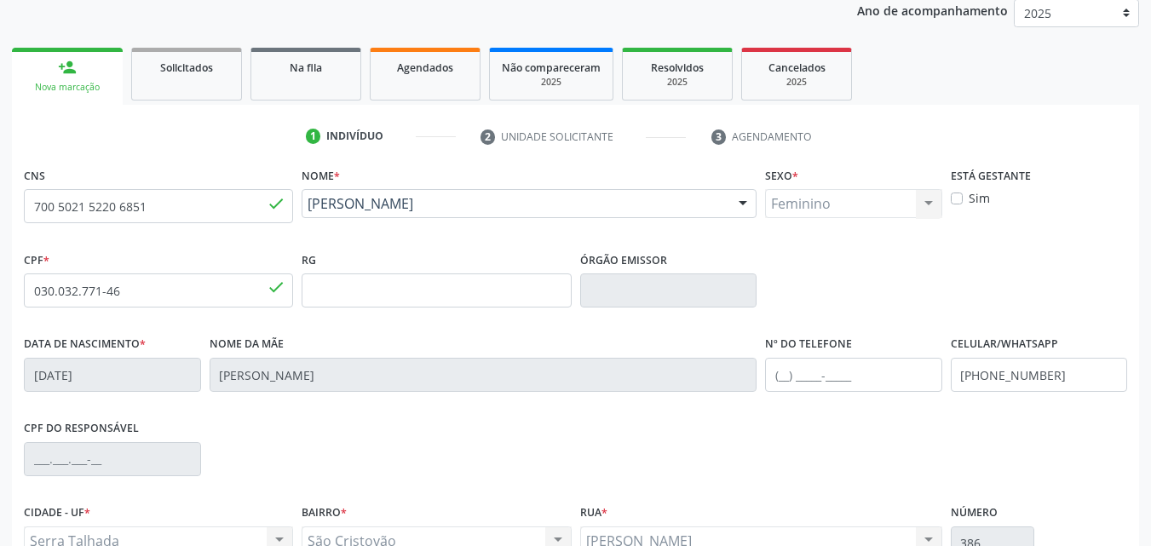
click at [969, 201] on label "Sim" at bounding box center [979, 198] width 21 height 18
click at [956, 201] on input "Sim" at bounding box center [957, 196] width 12 height 15
checkbox input "true"
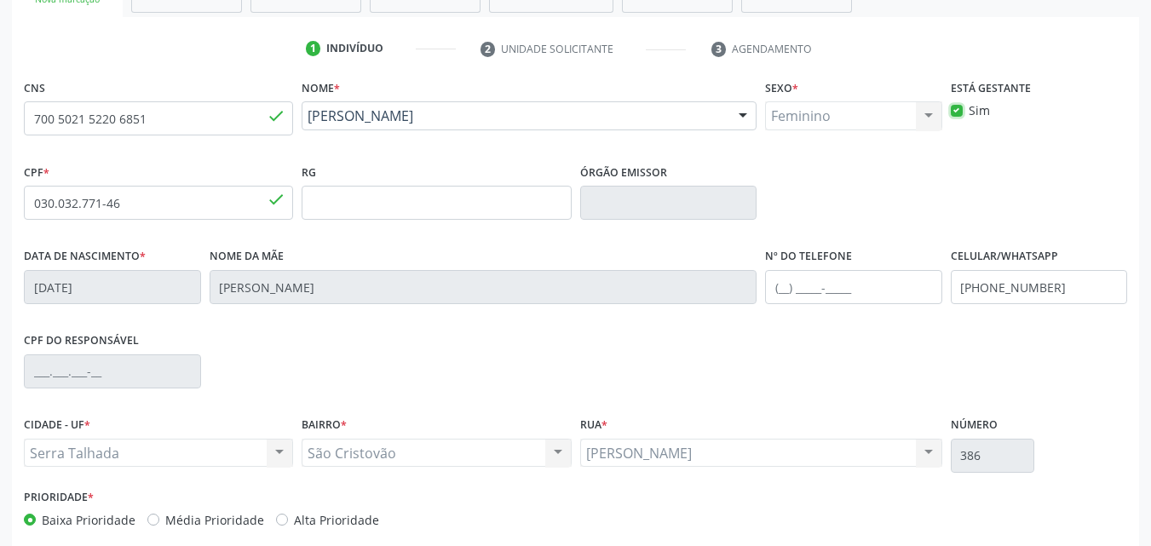
scroll to position [377, 0]
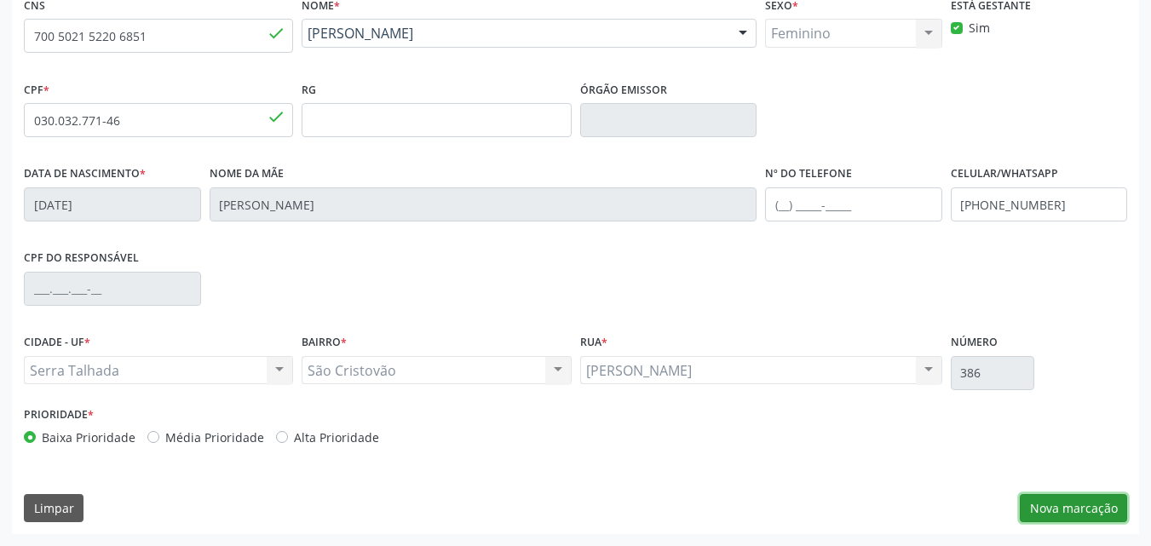
click at [1049, 507] on button "Nova marcação" at bounding box center [1073, 508] width 107 height 29
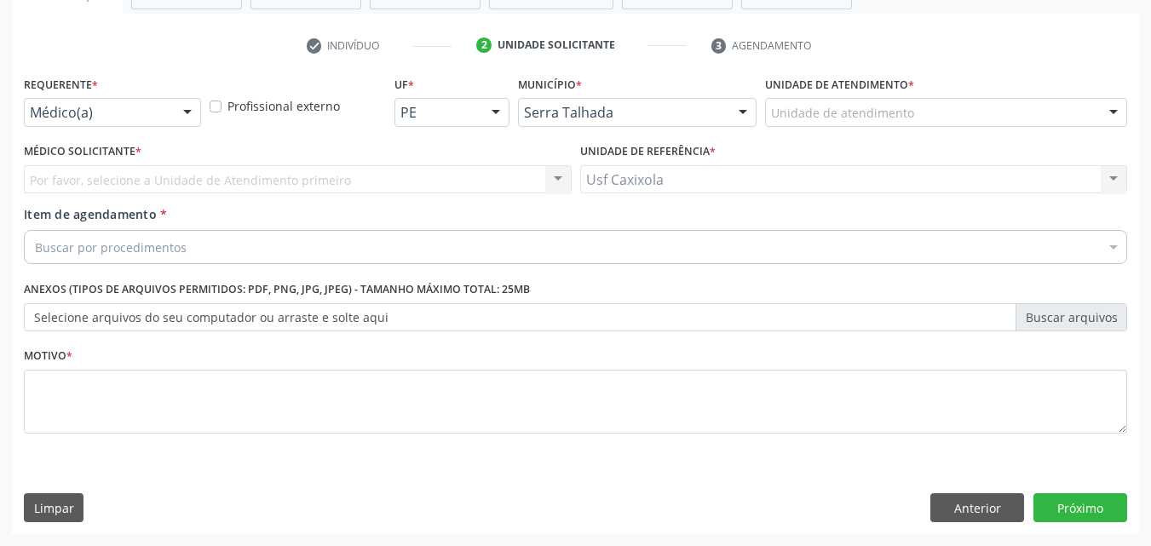
scroll to position [298, 0]
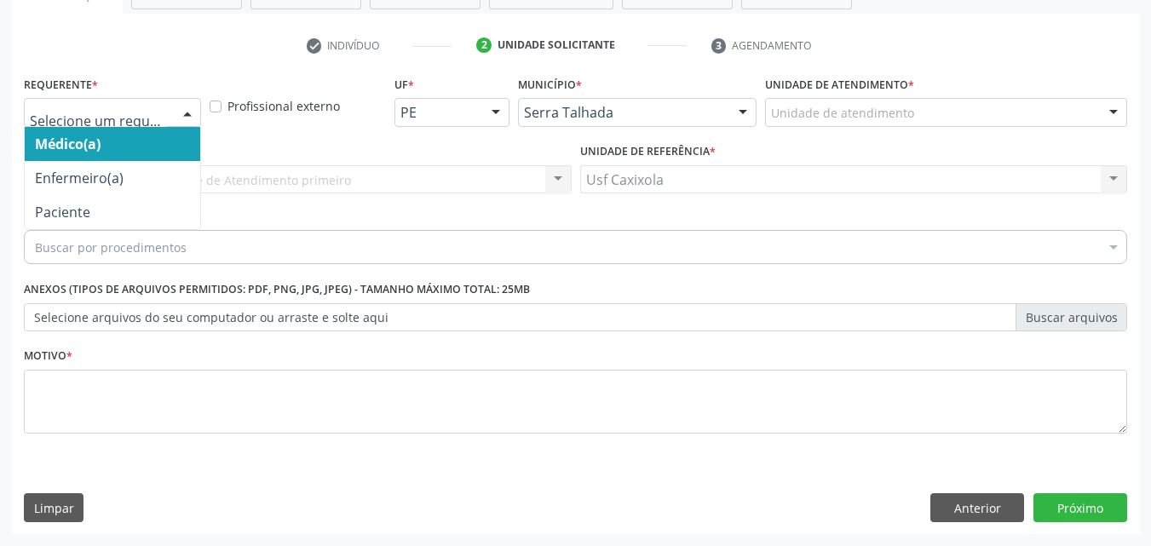
click at [182, 114] on div at bounding box center [188, 113] width 26 height 29
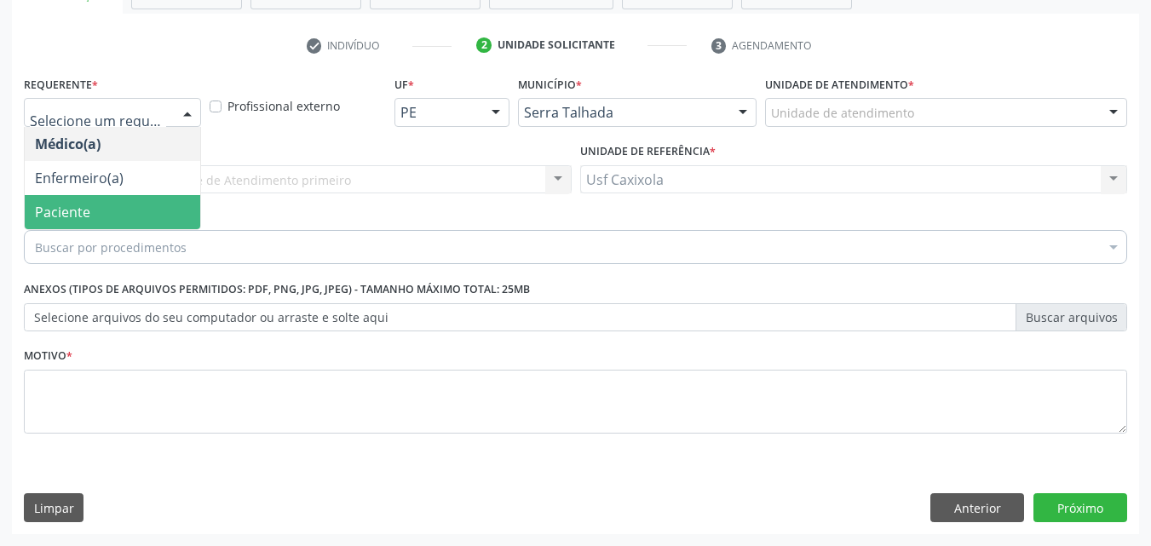
click at [156, 198] on span "Paciente" at bounding box center [112, 212] width 175 height 34
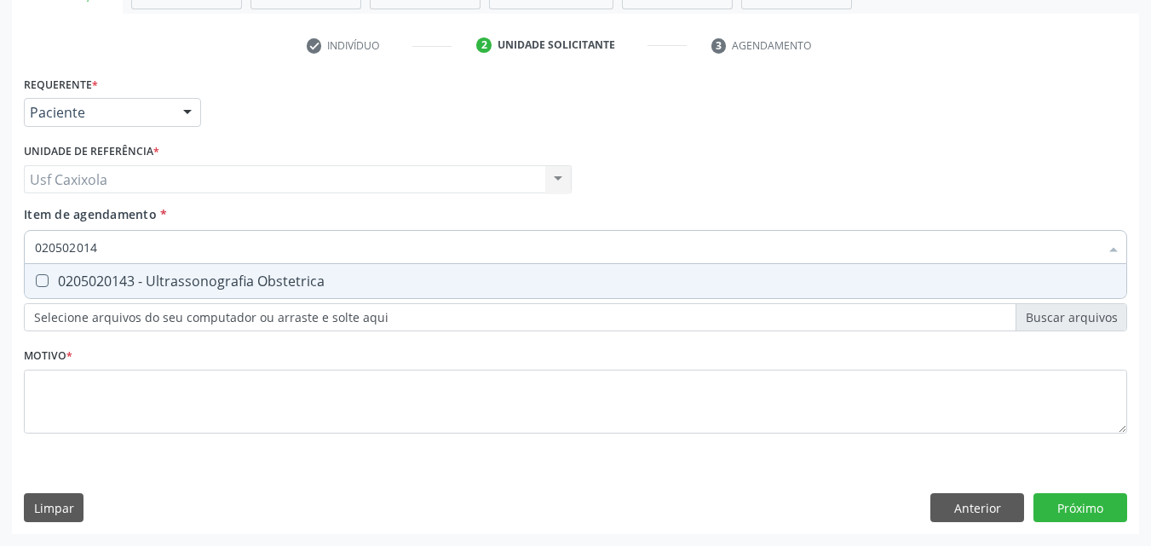
type input "0205020143"
click at [174, 288] on div "0205020143 - Ultrassonografia Obstetrica" at bounding box center [575, 281] width 1081 height 14
checkbox Obstetrica "true"
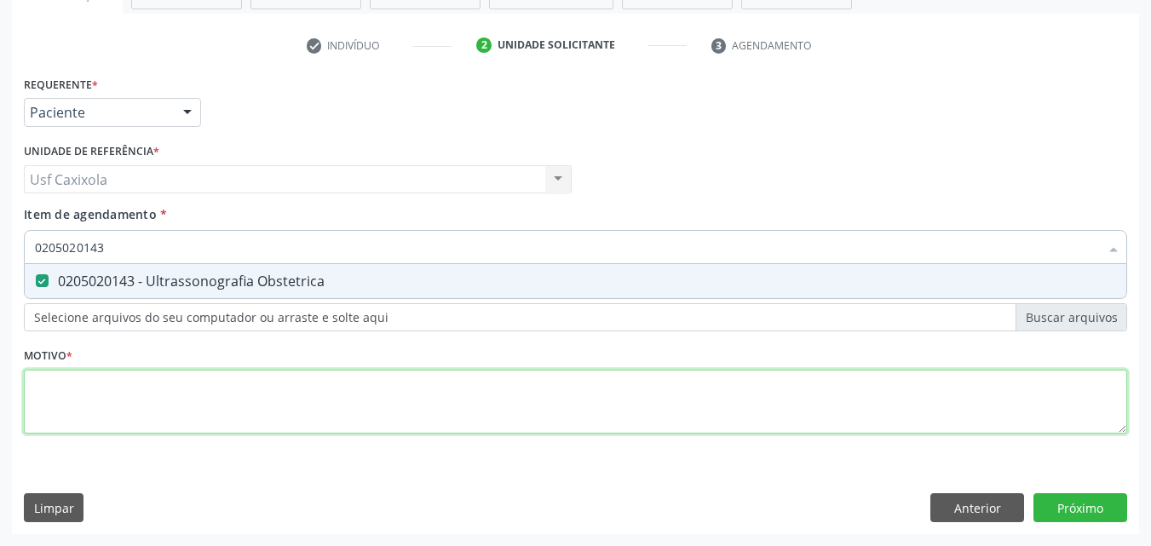
click at [184, 390] on div "Requerente * Paciente Médico(a) Enfermeiro(a) Paciente Nenhum resultado encontr…" at bounding box center [575, 265] width 1103 height 386
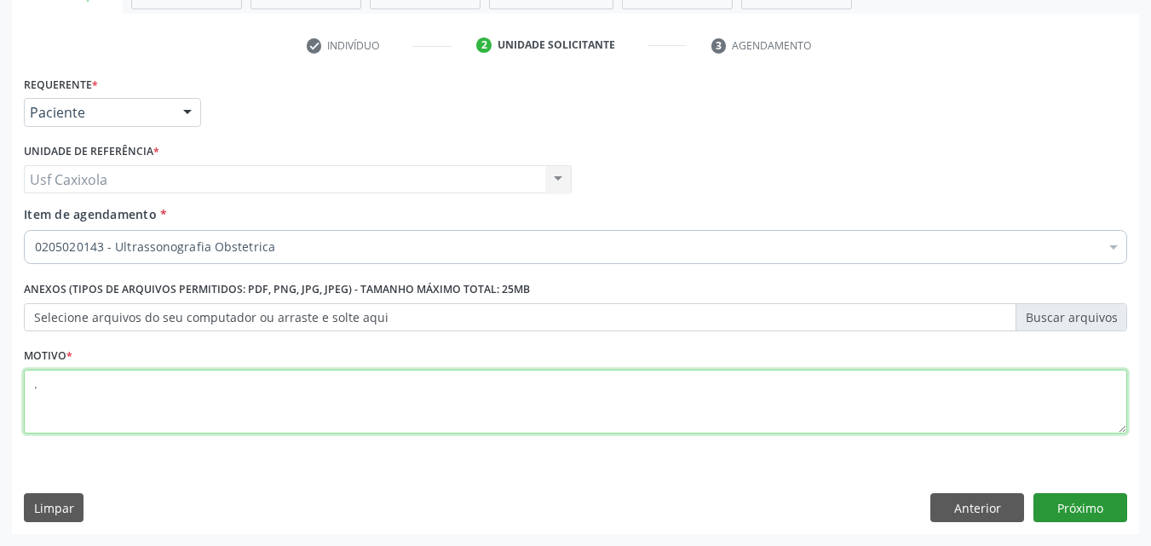
type textarea "."
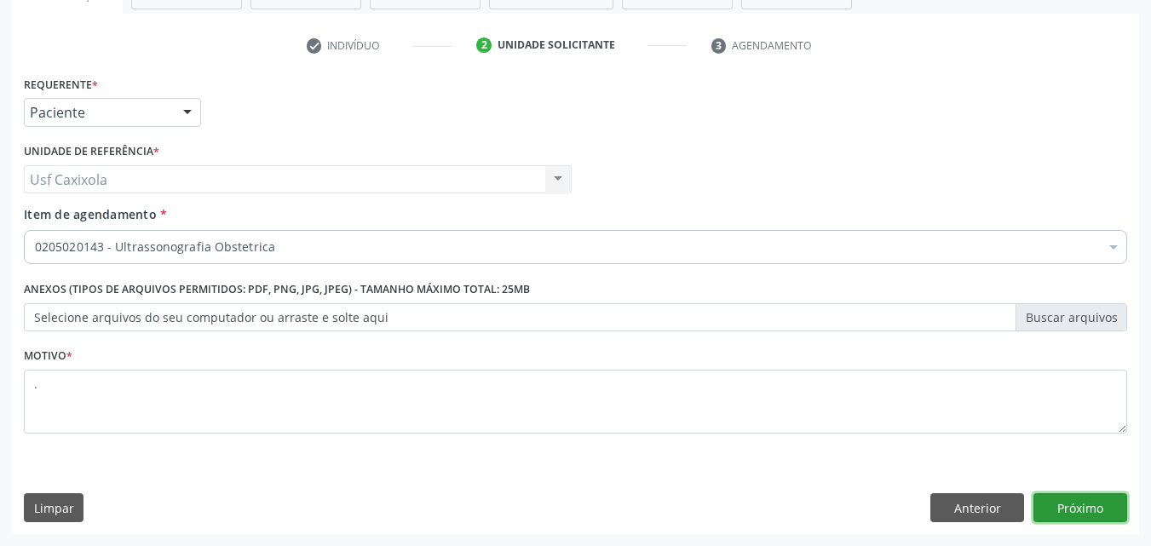
click at [1068, 511] on button "Próximo" at bounding box center [1080, 507] width 94 height 29
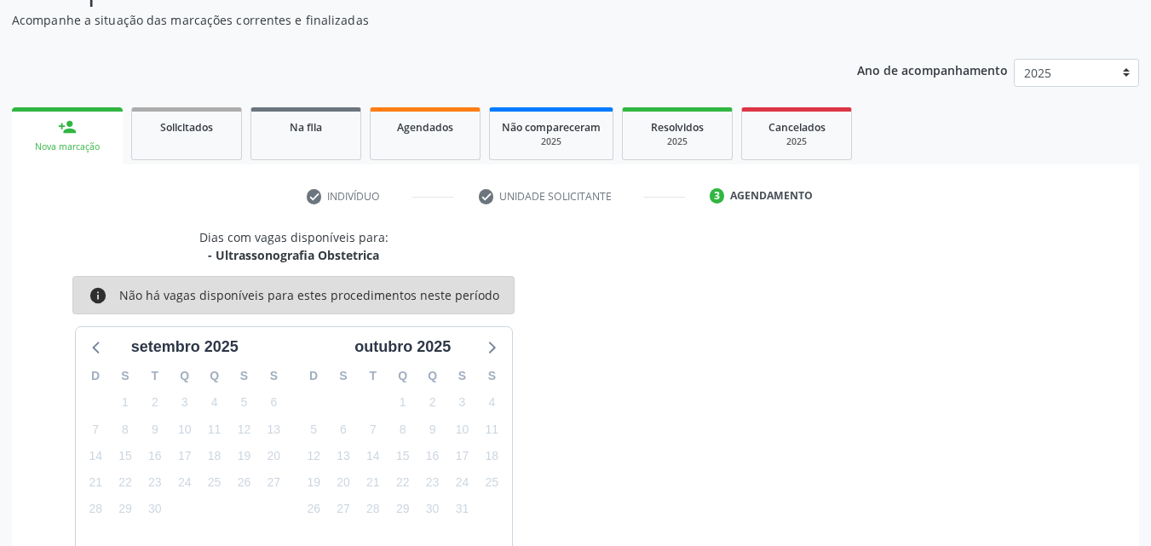
scroll to position [245, 0]
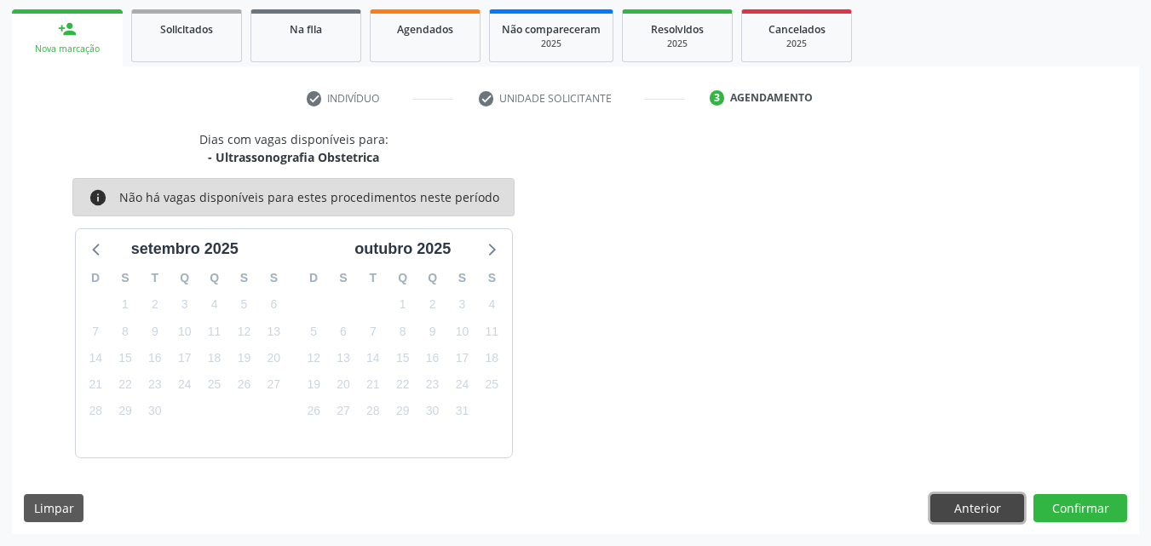
click at [963, 508] on button "Anterior" at bounding box center [977, 508] width 94 height 29
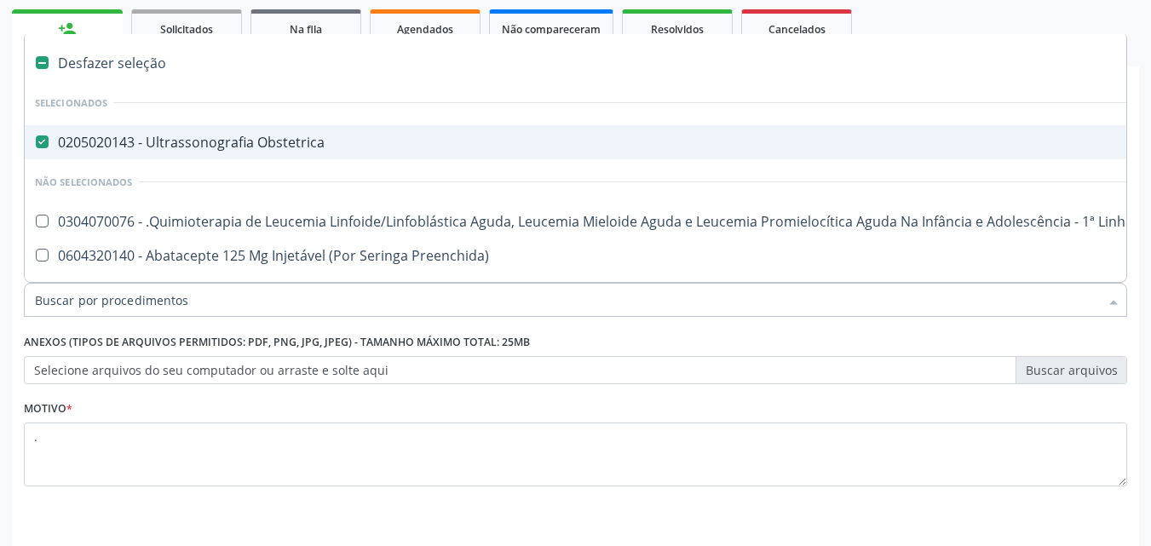
click at [112, 152] on span "0205020143 - Ultrassonografia Obstetrica" at bounding box center [698, 142] width 1347 height 34
checkbox Obstetrica "false"
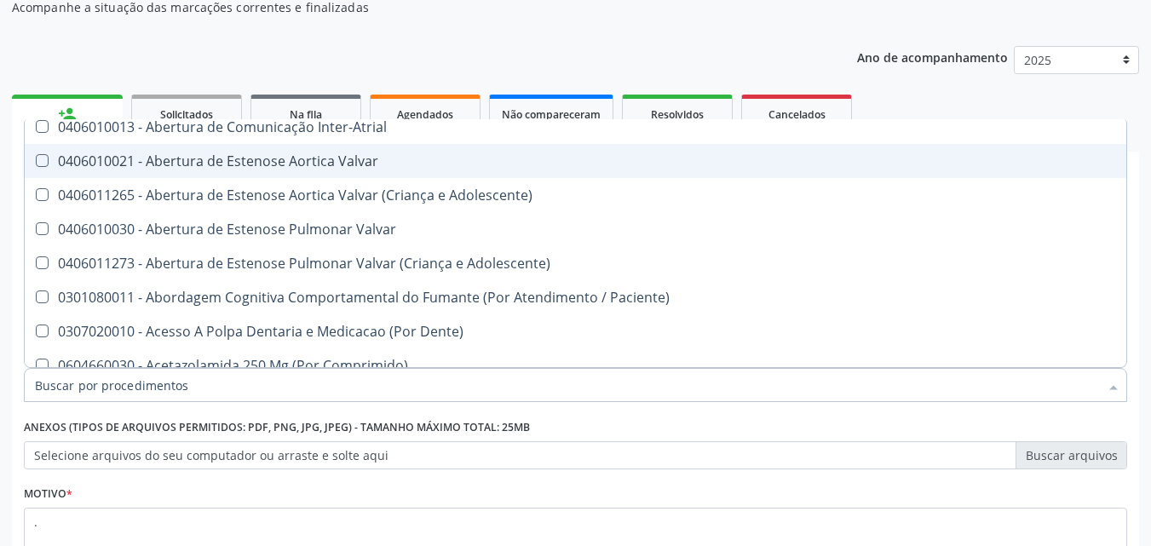
scroll to position [0, 0]
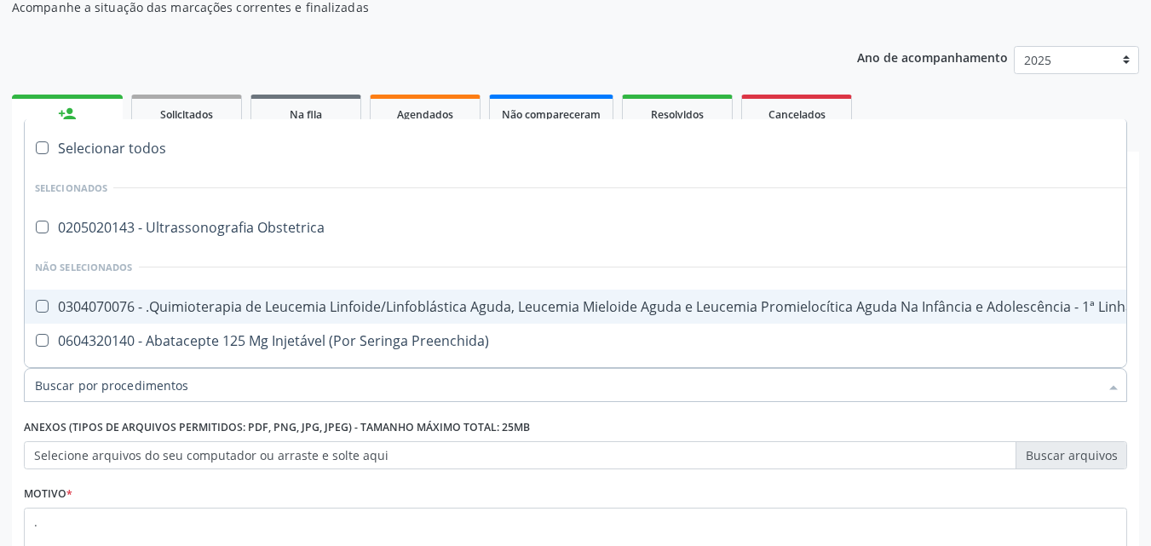
click at [12, 285] on div "Requerente * Paciente Médico(a) Enfermeiro(a) Paciente Nenhum resultado encontr…" at bounding box center [575, 441] width 1127 height 463
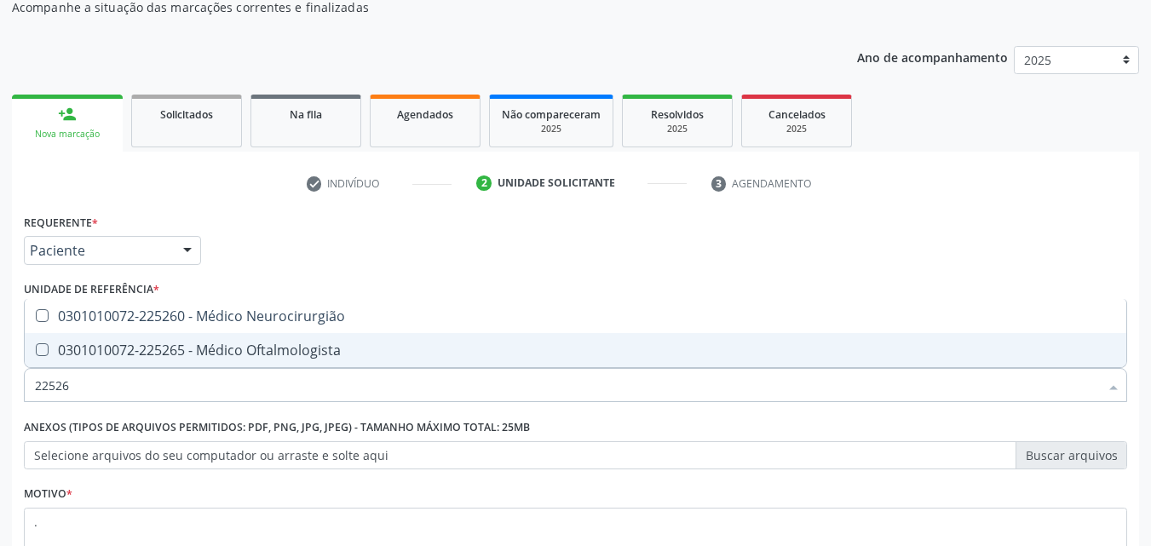
type input "225265"
click at [130, 357] on div "0301010072-225265 - Médico Oftalmologista" at bounding box center [575, 350] width 1081 height 14
checkbox Oftalmologista "true"
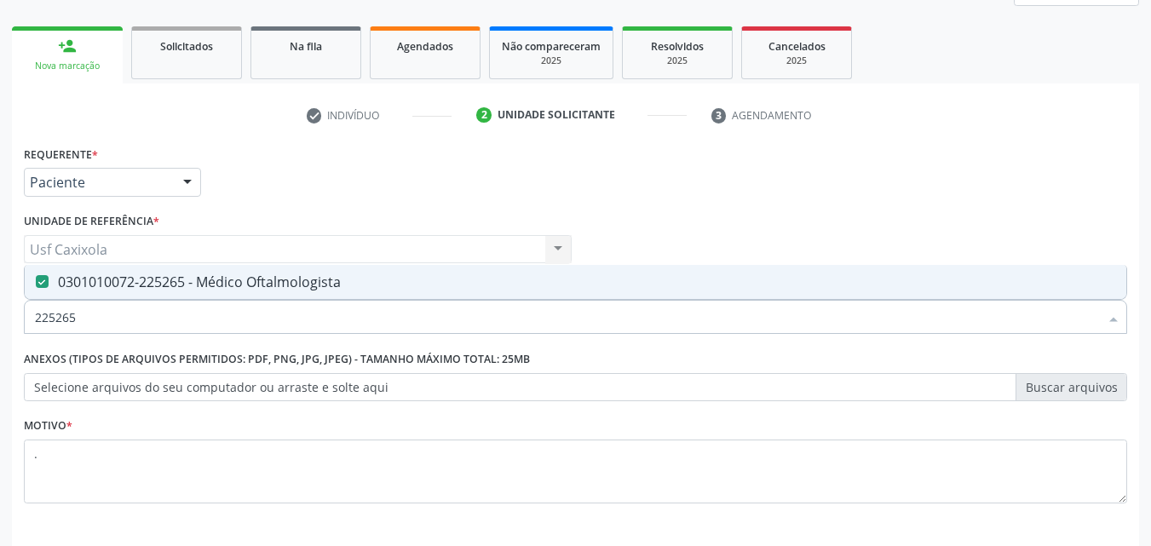
scroll to position [298, 0]
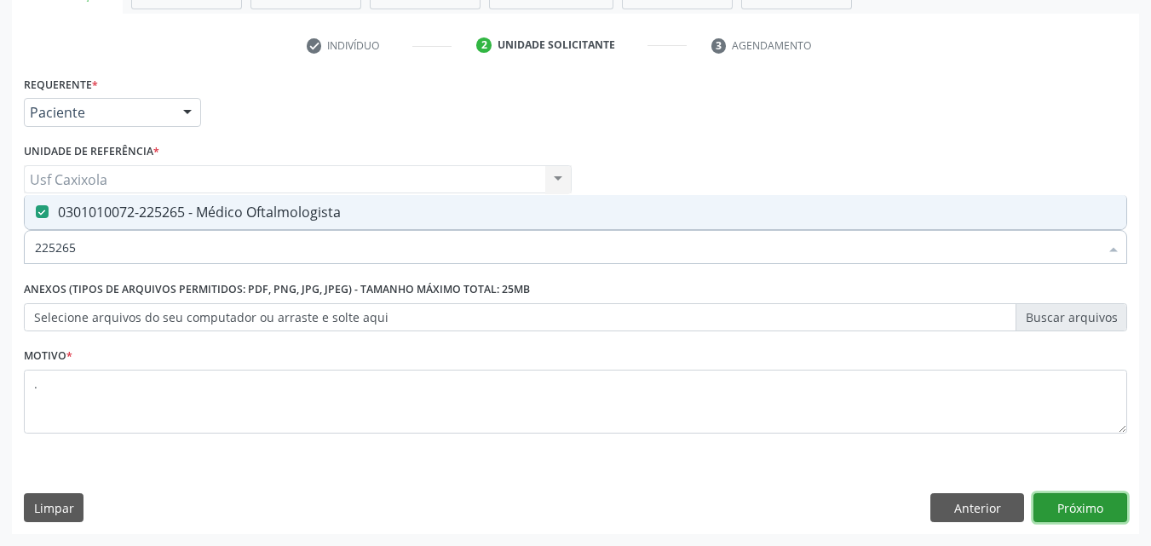
click at [1054, 515] on button "Próximo" at bounding box center [1080, 507] width 94 height 29
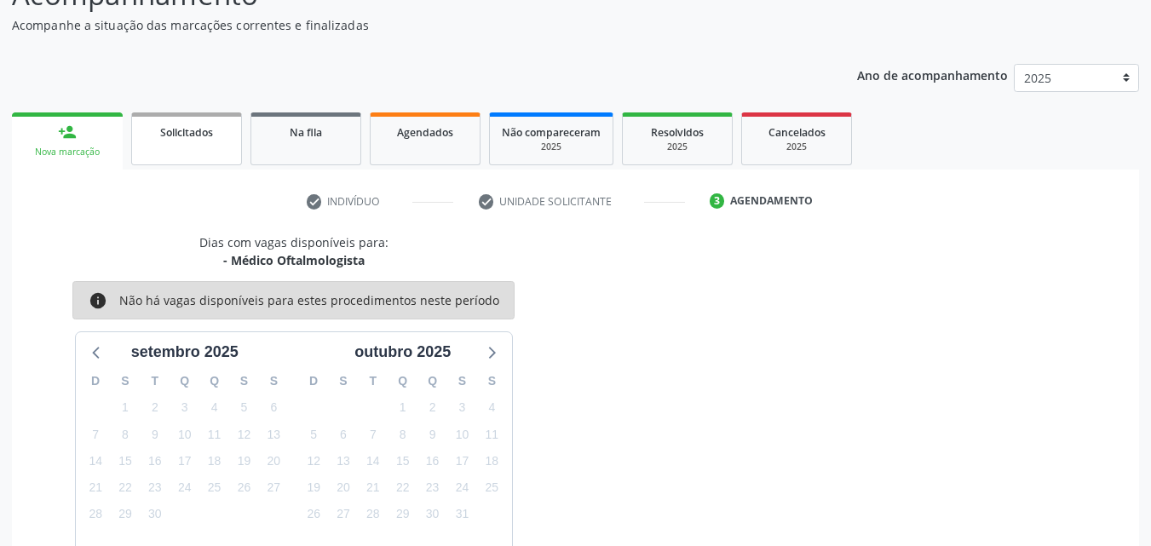
scroll to position [0, 0]
